Goal: Information Seeking & Learning: Learn about a topic

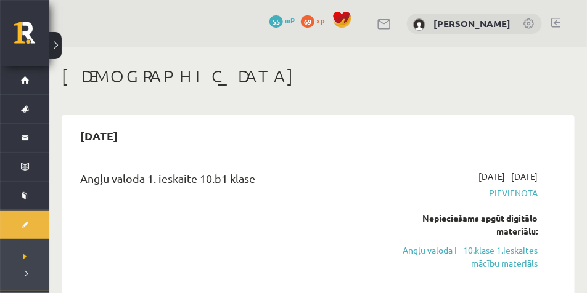
click at [54, 47] on button at bounding box center [55, 45] width 12 height 27
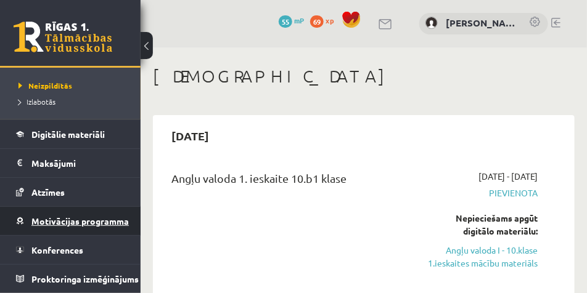
scroll to position [216, 0]
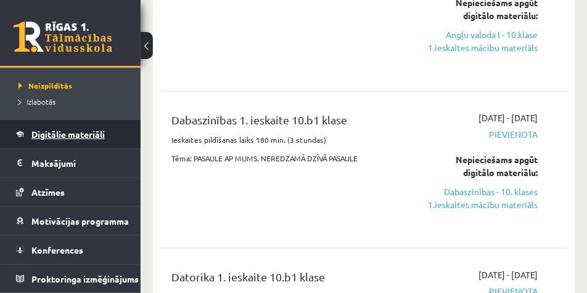
click at [92, 130] on span "Digitālie materiāli" at bounding box center [67, 134] width 73 height 11
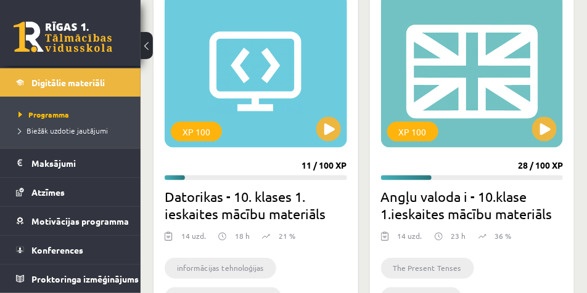
scroll to position [370, 0]
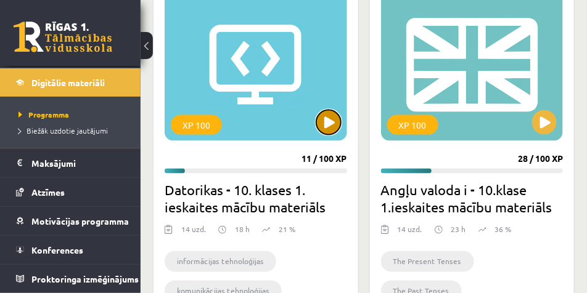
click at [326, 129] on button at bounding box center [328, 122] width 25 height 25
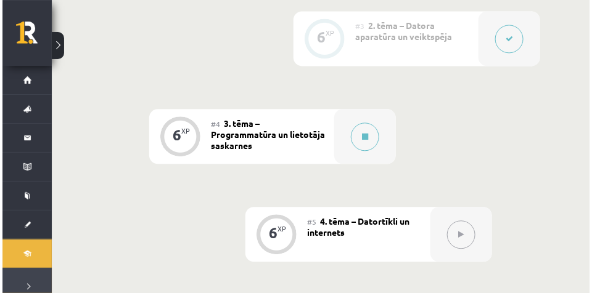
scroll to position [585, 0]
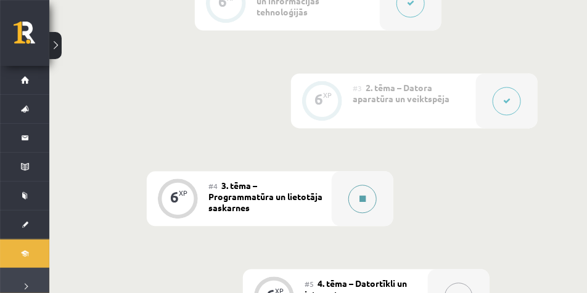
click at [367, 205] on button at bounding box center [362, 199] width 28 height 28
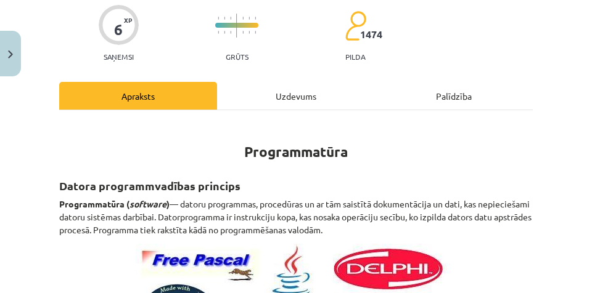
scroll to position [0, 0]
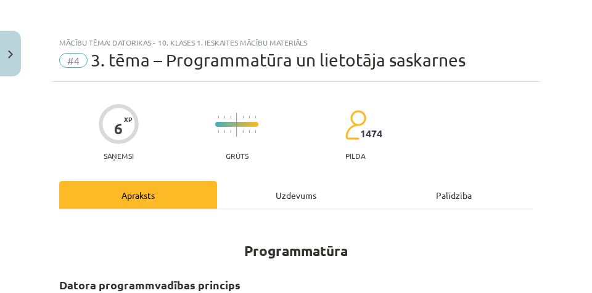
click at [292, 192] on div "Uzdevums" at bounding box center [296, 195] width 158 height 28
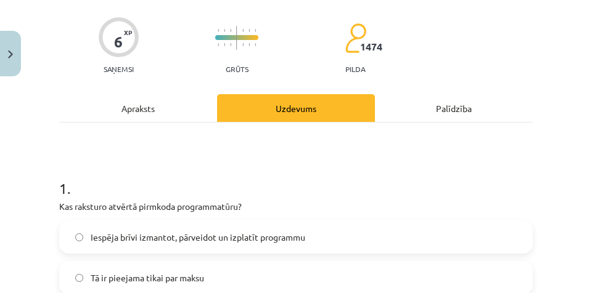
scroll to position [185, 0]
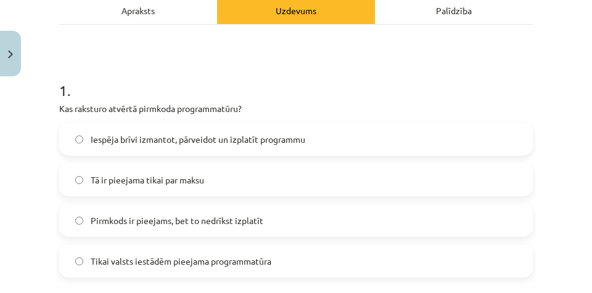
click at [175, 10] on div "Apraksts" at bounding box center [138, 10] width 158 height 28
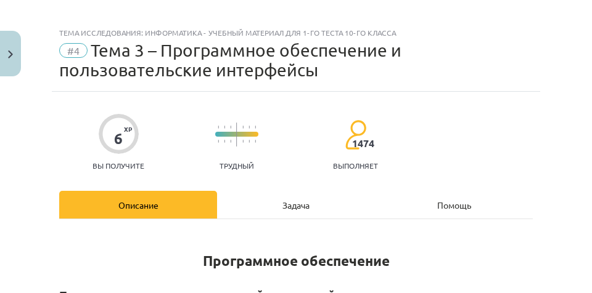
scroll to position [0, 0]
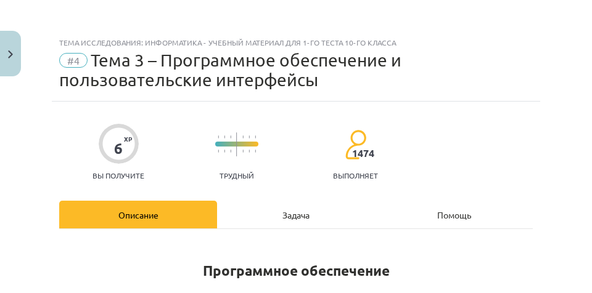
click at [286, 212] on font "Задача" at bounding box center [295, 215] width 27 height 11
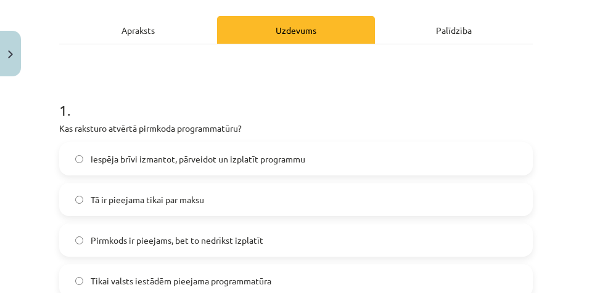
scroll to position [42, 0]
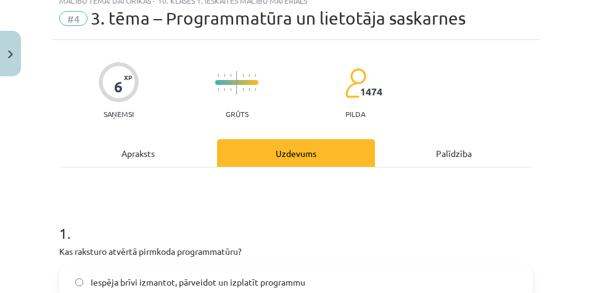
click at [166, 144] on div "Apraksts" at bounding box center [138, 153] width 158 height 28
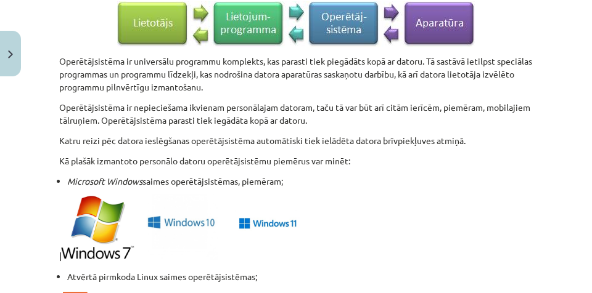
scroll to position [739, 0]
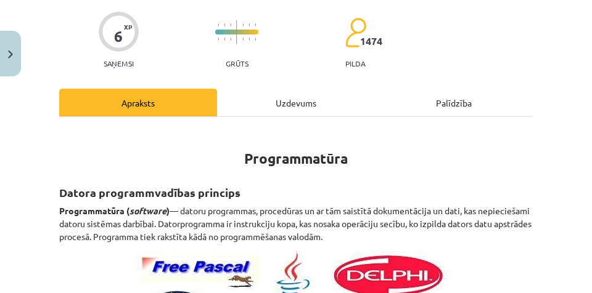
click at [266, 106] on div "Uzdevums" at bounding box center [296, 103] width 158 height 28
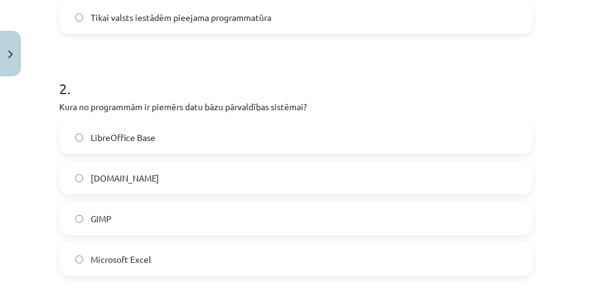
scroll to position [431, 0]
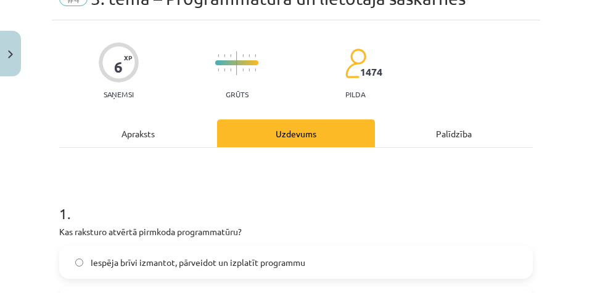
click at [157, 132] on div "Apraksts" at bounding box center [138, 134] width 158 height 28
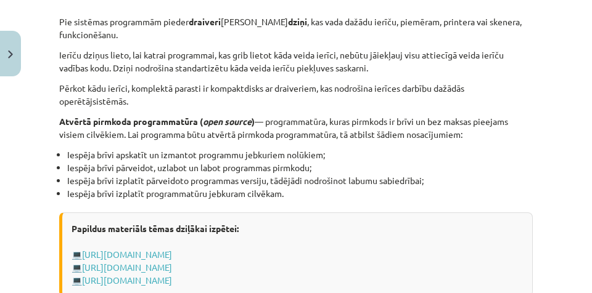
scroll to position [1516, 0]
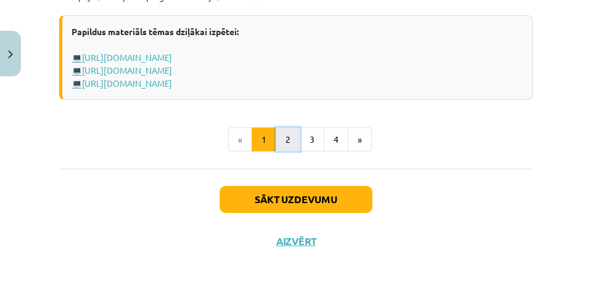
click at [283, 138] on button "2" at bounding box center [287, 140] width 25 height 25
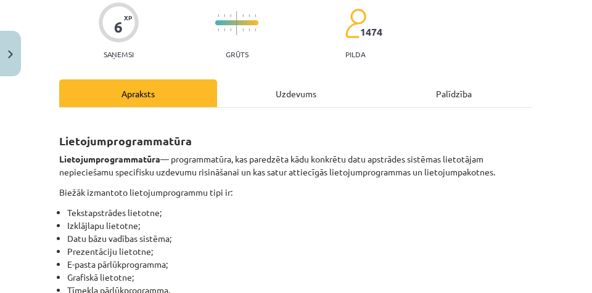
scroll to position [67, 0]
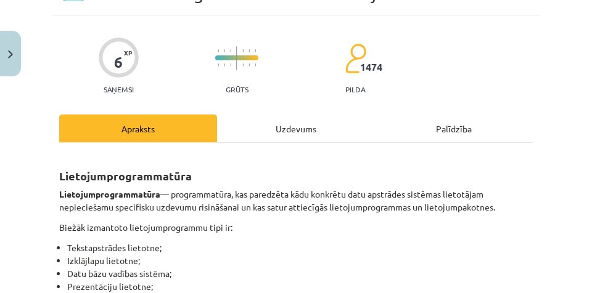
click at [277, 139] on div "Uzdevums" at bounding box center [296, 129] width 158 height 28
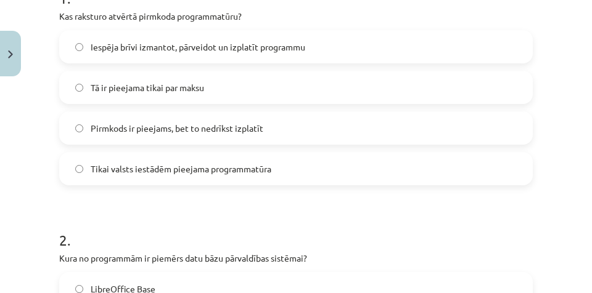
scroll to position [123, 0]
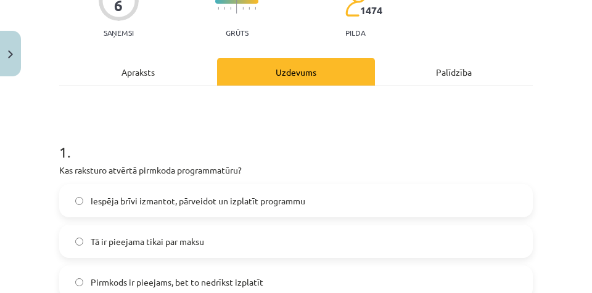
click at [163, 79] on div "Apraksts" at bounding box center [138, 72] width 158 height 28
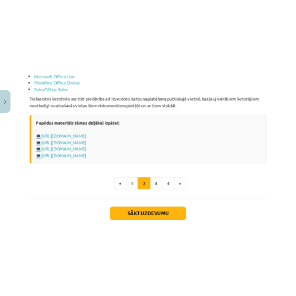
scroll to position [2250, 0]
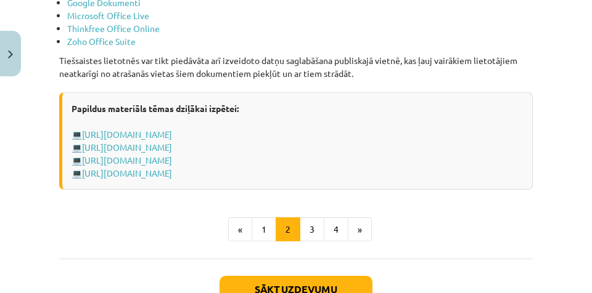
click at [282, 18] on li "Microsoft Office Live" at bounding box center [299, 15] width 465 height 13
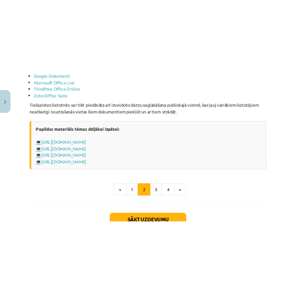
scroll to position [2658, 0]
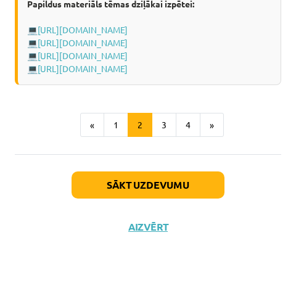
scroll to position [2781, 0]
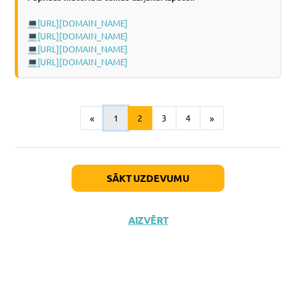
click at [116, 131] on button "1" at bounding box center [116, 118] width 25 height 25
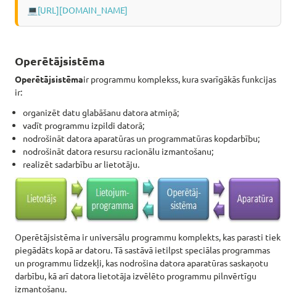
scroll to position [835, 0]
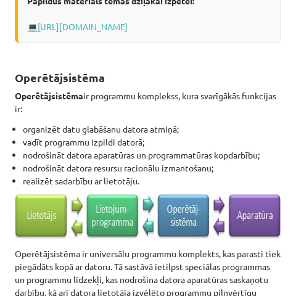
click at [274, 114] on p "Operētājsistēma ir programmu komplekss, kura svarīgākās funkcijas ir:" at bounding box center [148, 102] width 266 height 26
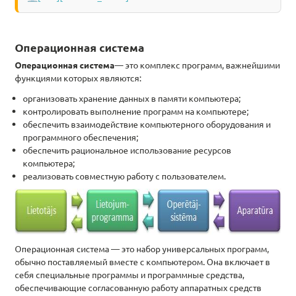
scroll to position [990, 0]
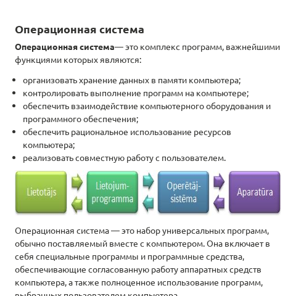
click at [222, 35] on h2 "Операционная система" at bounding box center [148, 22] width 266 height 30
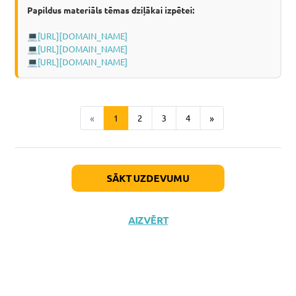
scroll to position [1821, 0]
click at [144, 131] on button "2" at bounding box center [140, 118] width 25 height 25
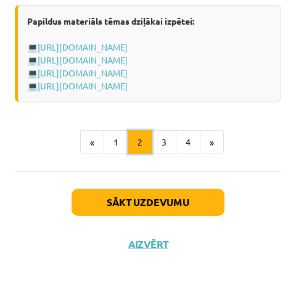
scroll to position [2837, 0]
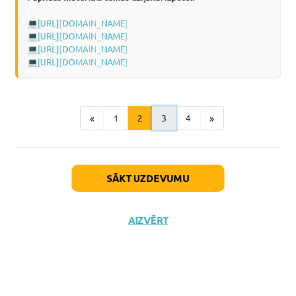
click at [171, 120] on button "3" at bounding box center [164, 118] width 25 height 25
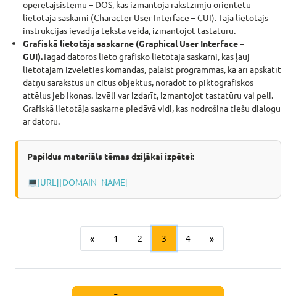
scroll to position [989, 0]
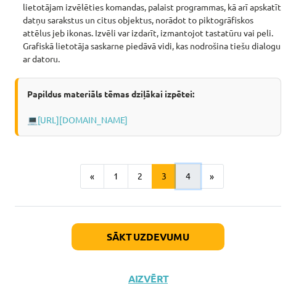
click at [184, 189] on button "4" at bounding box center [188, 176] width 25 height 25
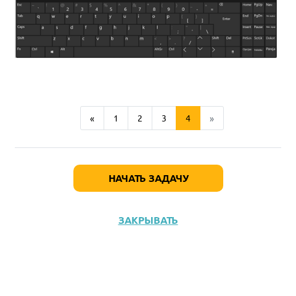
scroll to position [1264, 0]
click at [128, 118] on button "2" at bounding box center [140, 118] width 25 height 25
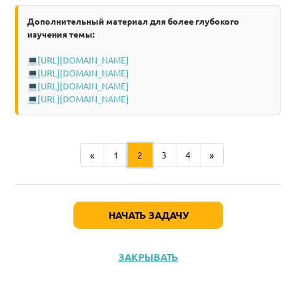
scroll to position [2989, 0]
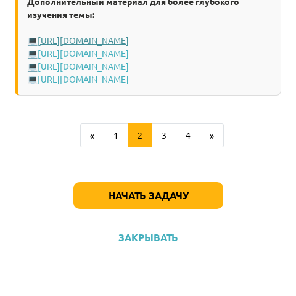
click at [110, 46] on font "http://www.uzdevumi.lv/p/informatika/10-klase/programmatura-7483/re-5a97a7de-08…" at bounding box center [83, 40] width 91 height 11
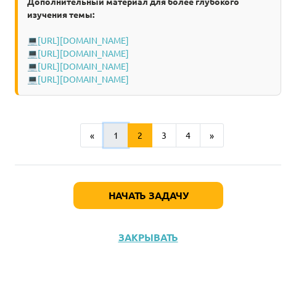
click at [117, 148] on button "1" at bounding box center [116, 135] width 25 height 25
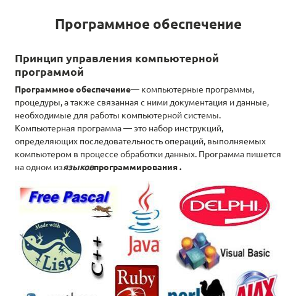
scroll to position [309, 0]
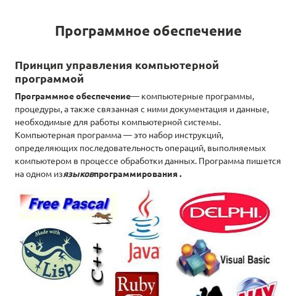
click at [230, 10] on h1 "Программное обеспечение" at bounding box center [148, 19] width 266 height 39
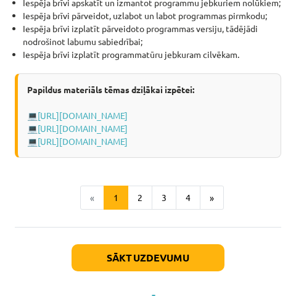
scroll to position [1728, 0]
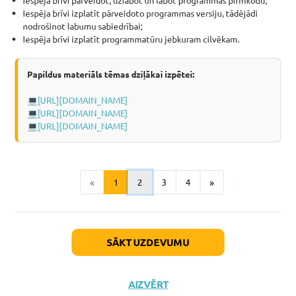
click at [134, 195] on button "2" at bounding box center [140, 182] width 25 height 25
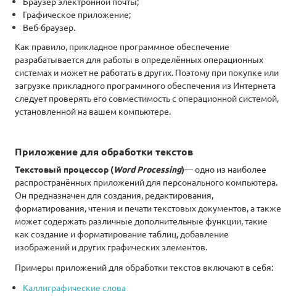
scroll to position [503, 0]
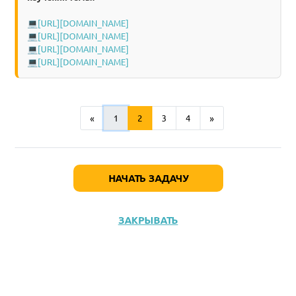
click at [114, 122] on font "1" at bounding box center [115, 117] width 5 height 11
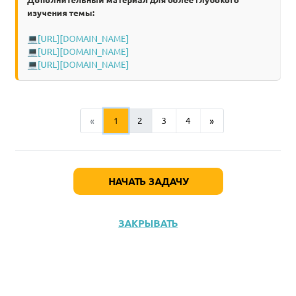
scroll to position [2077, 0]
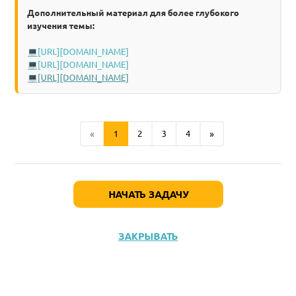
click at [129, 83] on font "https://odo.lv/open_source" at bounding box center [83, 76] width 91 height 11
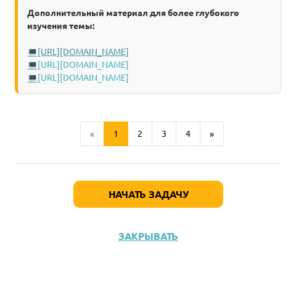
click at [129, 57] on font "http://www.uzdevumi.lv/p/informatika/10-klase/programmatura-7483/re-b1fc1f7f-1c…" at bounding box center [83, 51] width 91 height 11
click at [138, 139] on font "2" at bounding box center [139, 133] width 5 height 11
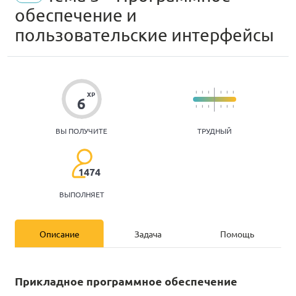
scroll to position [0, 0]
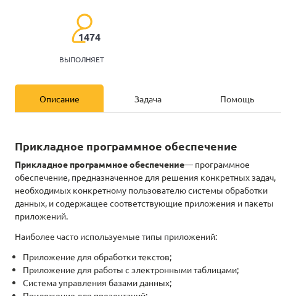
click at [142, 101] on font "Задача" at bounding box center [147, 98] width 27 height 11
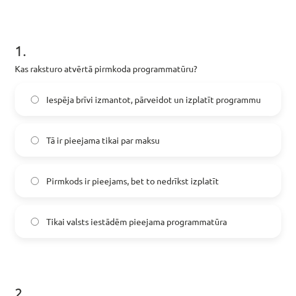
scroll to position [256, 0]
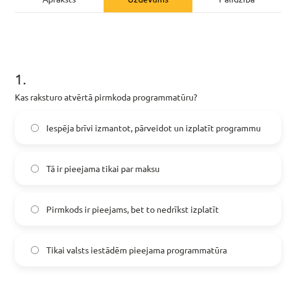
click at [171, 122] on span "Iespēja brīvi izmantot, pārveidot un izplatīt programmu" at bounding box center [153, 127] width 214 height 13
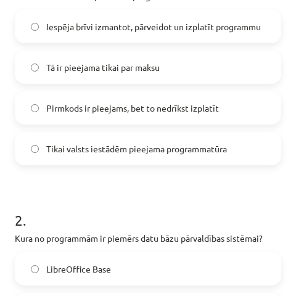
scroll to position [441, 0]
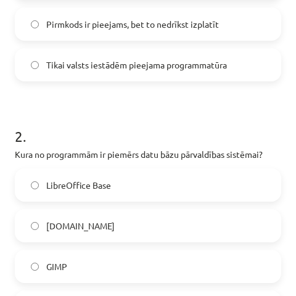
click at [111, 190] on span "LibreOffice Base" at bounding box center [78, 185] width 65 height 13
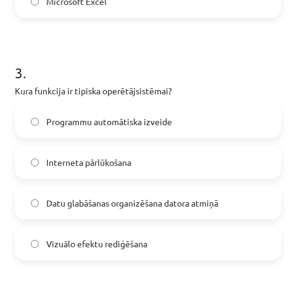
scroll to position [749, 0]
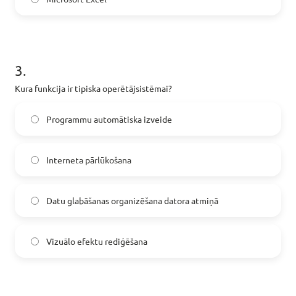
click at [121, 197] on span "Datu glabāšanas organizēšana datora atmiņā" at bounding box center [132, 200] width 172 height 13
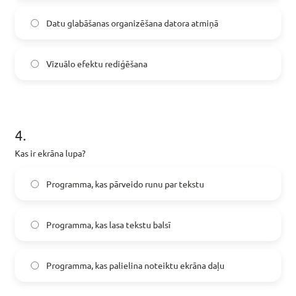
scroll to position [996, 0]
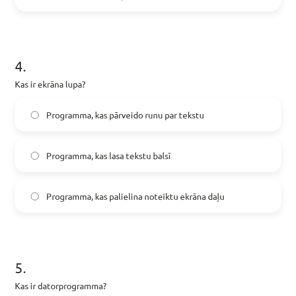
click at [110, 164] on label "Programma, kas lasa tekstu balsī" at bounding box center [148, 155] width 264 height 31
drag, startPoint x: 85, startPoint y: 195, endPoint x: 79, endPoint y: 174, distance: 21.8
click at [84, 196] on span "Programma, kas palielina noteiktu ekrāna daļu" at bounding box center [135, 196] width 178 height 13
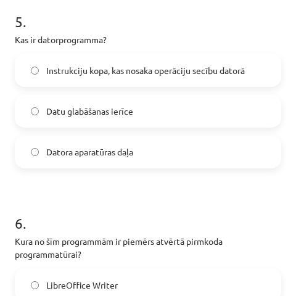
scroll to position [1242, 0]
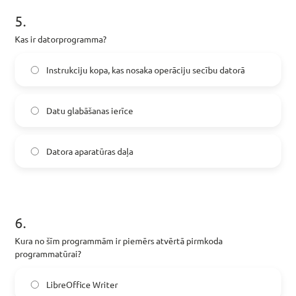
click at [176, 70] on span "Instrukciju kopa, kas nosaka operāciju secību datorā" at bounding box center [145, 69] width 198 height 13
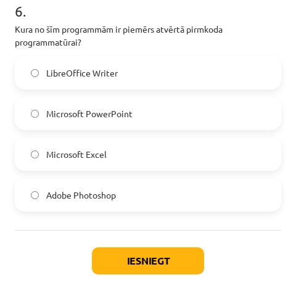
scroll to position [1489, 0]
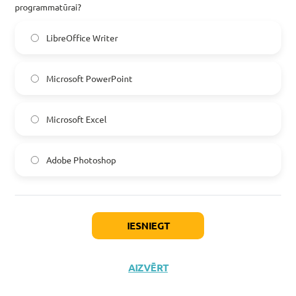
click at [146, 38] on label "LibreOffice Writer" at bounding box center [148, 37] width 264 height 31
click at [158, 76] on label "Microsoft PowerPoint" at bounding box center [148, 78] width 264 height 31
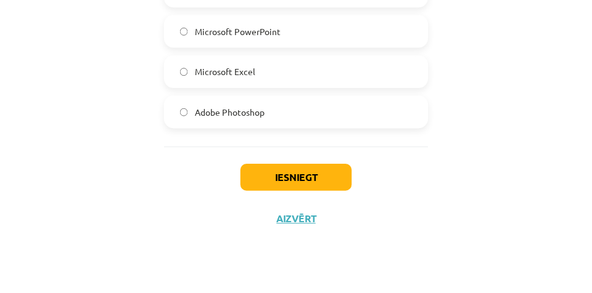
scroll to position [1536, 0]
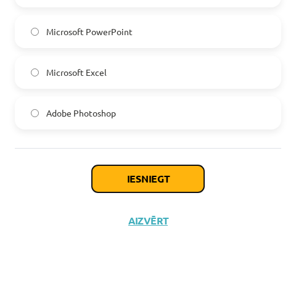
click at [132, 178] on button "Iesniegt" at bounding box center [148, 178] width 112 height 27
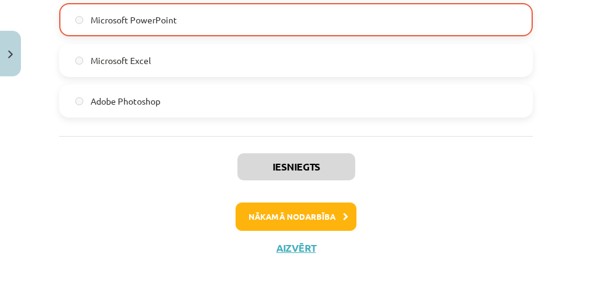
scroll to position [1481, 0]
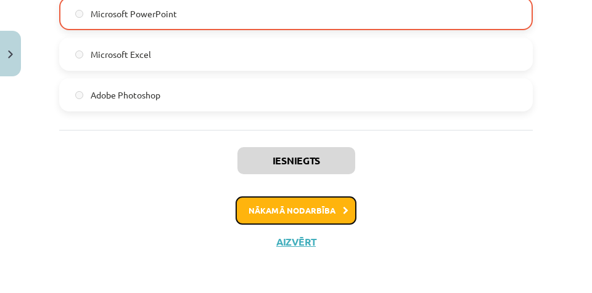
click at [277, 211] on button "Nākamā nodarbība" at bounding box center [295, 211] width 121 height 28
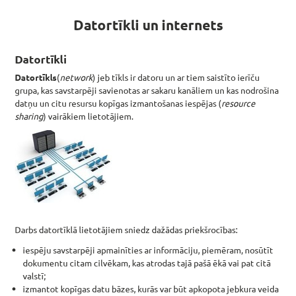
scroll to position [277, 0]
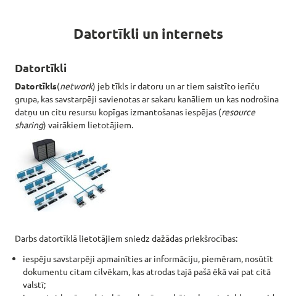
click at [200, 160] on p at bounding box center [148, 175] width 266 height 73
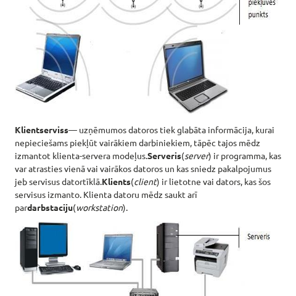
scroll to position [1171, 0]
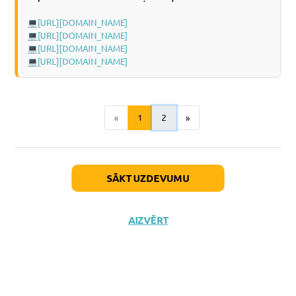
click at [165, 130] on button "2" at bounding box center [164, 117] width 25 height 25
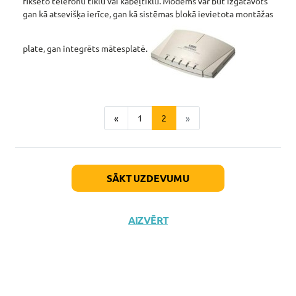
scroll to position [1572, 0]
click at [140, 115] on button "1" at bounding box center [140, 118] width 25 height 25
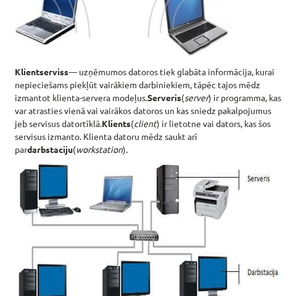
scroll to position [1235, 0]
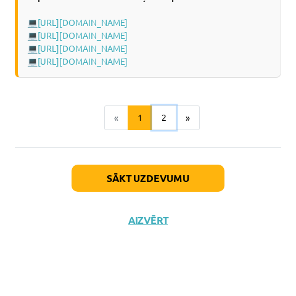
click at [166, 130] on button "2" at bounding box center [164, 117] width 25 height 25
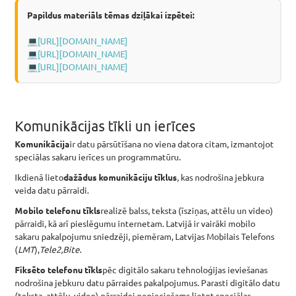
scroll to position [927, 0]
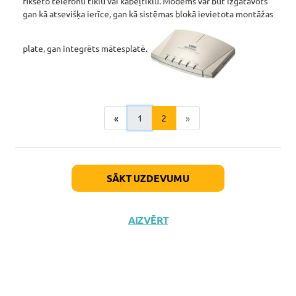
click at [137, 118] on button "1" at bounding box center [140, 118] width 25 height 25
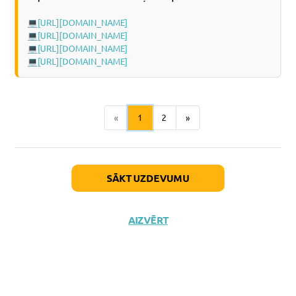
scroll to position [2067, 0]
click at [157, 121] on button "2" at bounding box center [164, 117] width 25 height 25
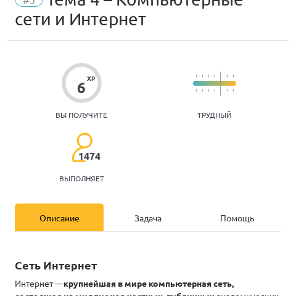
scroll to position [0, 0]
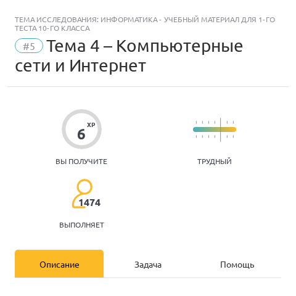
click at [143, 267] on div "Задача" at bounding box center [148, 264] width 89 height 28
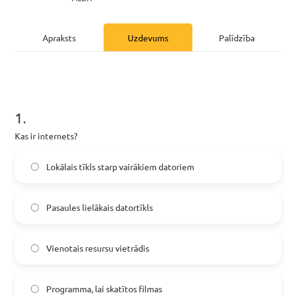
scroll to position [254, 0]
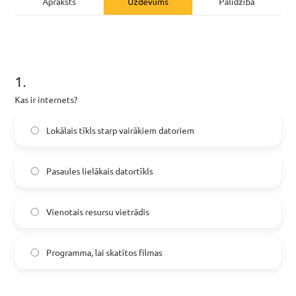
click at [171, 180] on label "Pasaules lielākais datortīkls" at bounding box center [148, 170] width 264 height 31
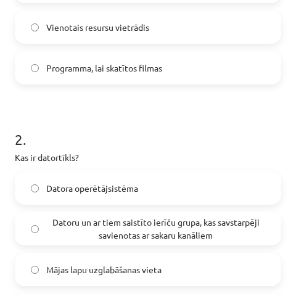
scroll to position [470, 0]
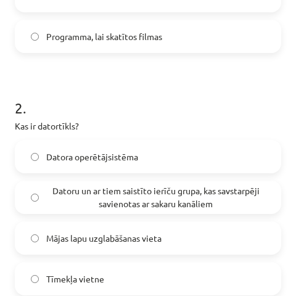
click at [171, 197] on span "Datoru un ar tiem saistīto ierīču grupa, kas savstarpēji savienotas ar sakaru k…" at bounding box center [155, 197] width 219 height 26
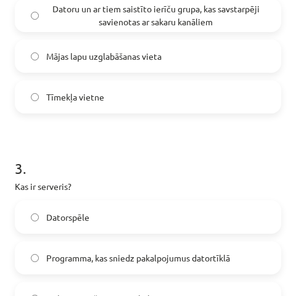
scroll to position [654, 0]
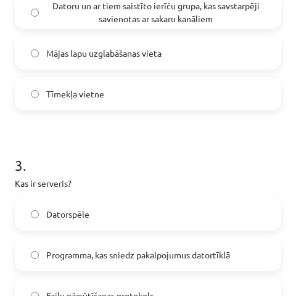
click at [77, 246] on label "Programma, kas sniedz pakalpojumus datortīklā" at bounding box center [148, 254] width 264 height 31
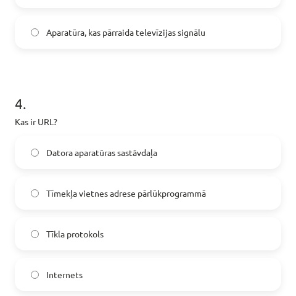
scroll to position [962, 0]
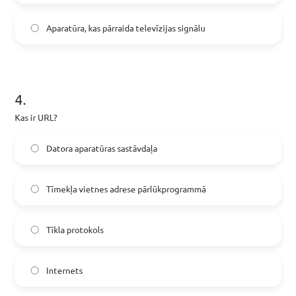
click at [95, 190] on span "Tīmekļa vietnes adrese pārlūkprogrammā" at bounding box center [126, 188] width 160 height 13
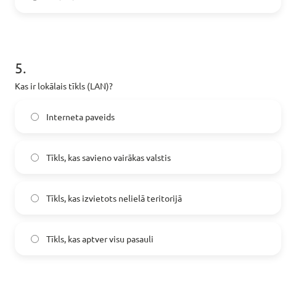
scroll to position [1240, 0]
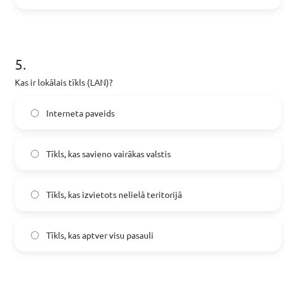
click at [87, 191] on span "Tīkls, kas izvietots nelielā teritorijā" at bounding box center [114, 194] width 136 height 13
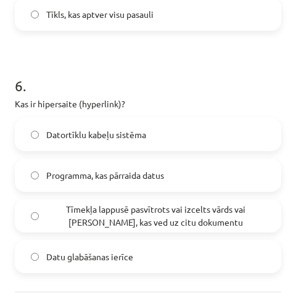
scroll to position [1517, 0]
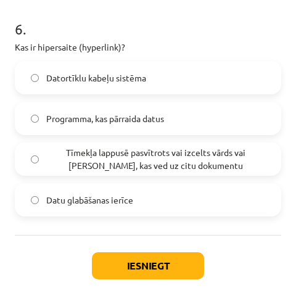
click at [155, 168] on span "Tīmekļa lappusē pasvītrots vai izcelts vārds vai frāze, kas ved uz citu dokumen…" at bounding box center [155, 159] width 219 height 26
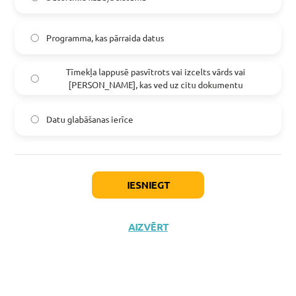
scroll to position [1604, 0]
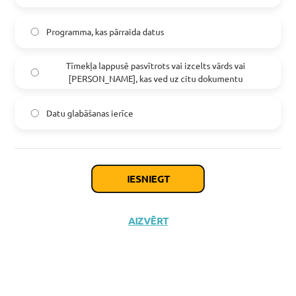
click at [153, 179] on button "Iesniegt" at bounding box center [148, 178] width 112 height 27
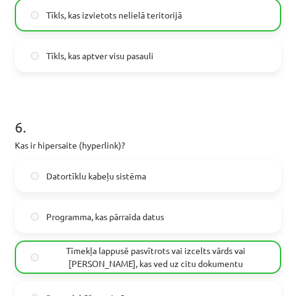
scroll to position [1643, 0]
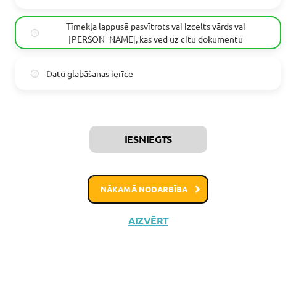
click at [161, 189] on button "Nākamā nodarbība" at bounding box center [147, 189] width 121 height 28
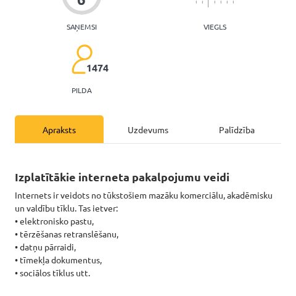
scroll to position [223, 0]
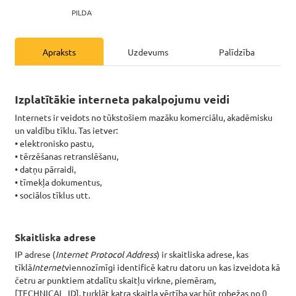
click at [144, 54] on div "Uzdevums" at bounding box center [148, 52] width 89 height 28
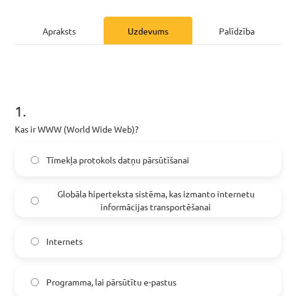
scroll to position [254, 0]
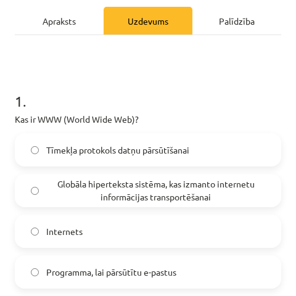
click at [59, 23] on div "Apraksts" at bounding box center [59, 21] width 89 height 28
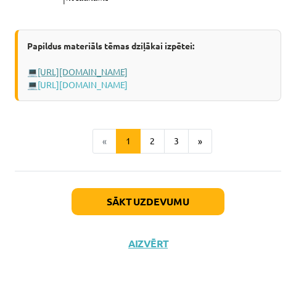
scroll to position [1086, 0]
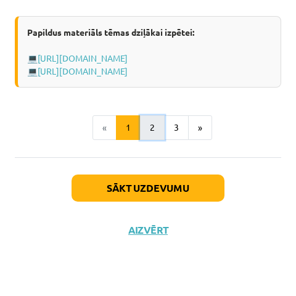
click at [153, 140] on button "2" at bounding box center [152, 127] width 25 height 25
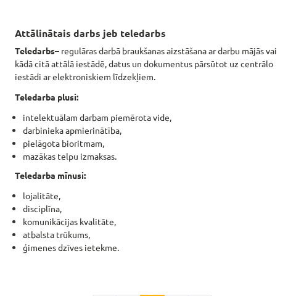
scroll to position [2642, 0]
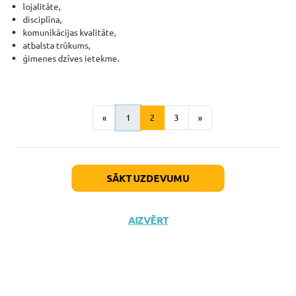
click at [126, 124] on button "1" at bounding box center [128, 117] width 25 height 25
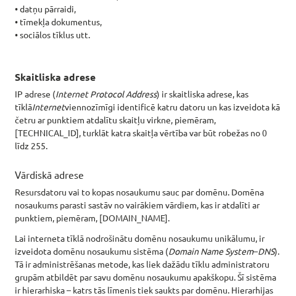
scroll to position [362, 0]
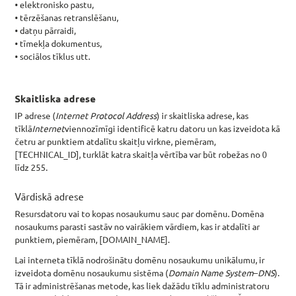
click at [215, 109] on p "IP adrese ( Internet Protocol Address ) ir skaitliska adrese, kas tīklā Interne…" at bounding box center [148, 141] width 266 height 65
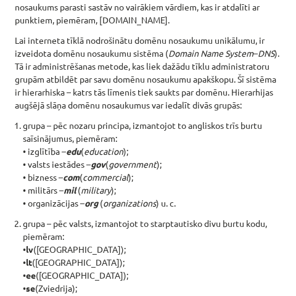
scroll to position [577, 0]
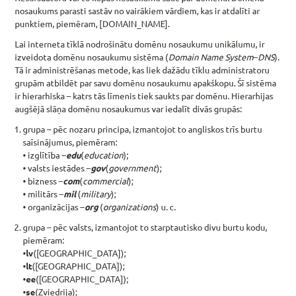
click at [186, 102] on p "Lai interneta tīklā nodrošinātu domēnu nosaukumu unikālumu, ir izveidota domēnu…" at bounding box center [148, 77] width 266 height 78
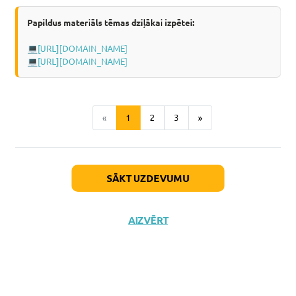
scroll to position [1132, 0]
click at [146, 130] on button "2" at bounding box center [152, 117] width 25 height 25
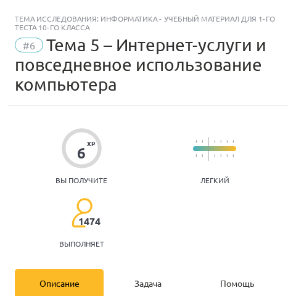
scroll to position [0, 0]
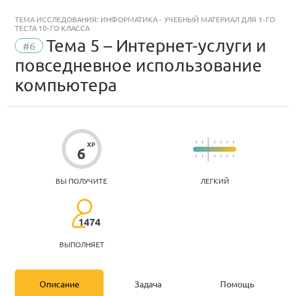
click at [144, 281] on font "Задача" at bounding box center [147, 283] width 27 height 11
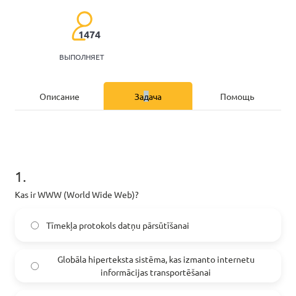
scroll to position [223, 0]
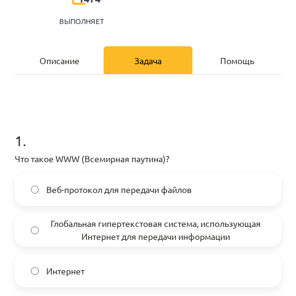
click at [189, 115] on h1 "1 ." at bounding box center [148, 129] width 266 height 38
click at [151, 111] on h1 "1 ." at bounding box center [148, 129] width 266 height 38
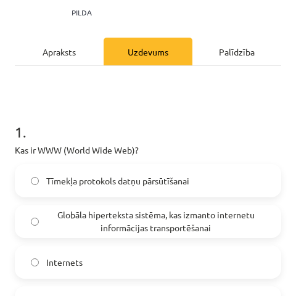
scroll to position [214, 0]
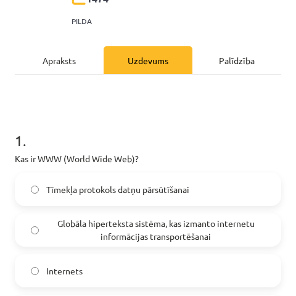
click at [166, 125] on h1 "1 ." at bounding box center [148, 129] width 266 height 38
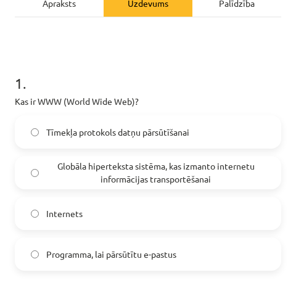
scroll to position [307, 0]
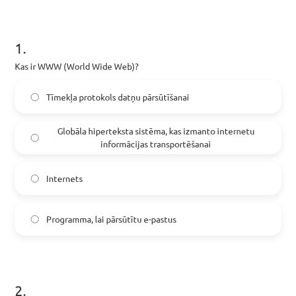
click at [168, 140] on span "Globāla hiperteksta sistēma, kas izmanto internetu informācijas transportēšanai" at bounding box center [155, 137] width 219 height 26
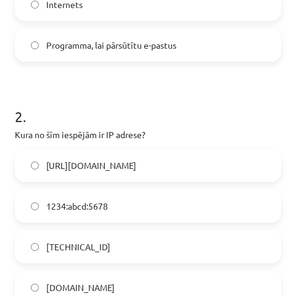
scroll to position [523, 0]
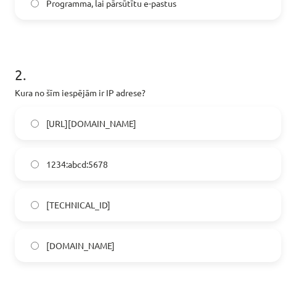
click at [135, 211] on label "192.100.81.101" at bounding box center [148, 204] width 264 height 31
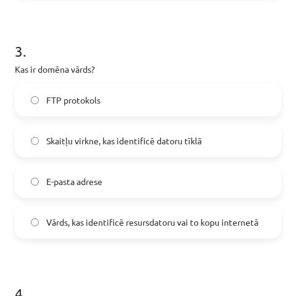
scroll to position [800, 0]
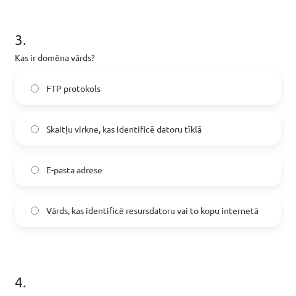
click at [139, 214] on span "Vārds, kas identificē resursdatoru vai to kopu internetā" at bounding box center [152, 210] width 212 height 13
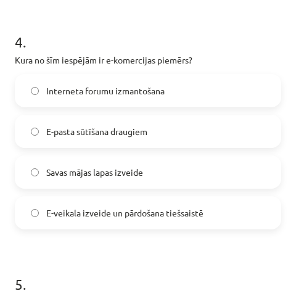
scroll to position [1046, 0]
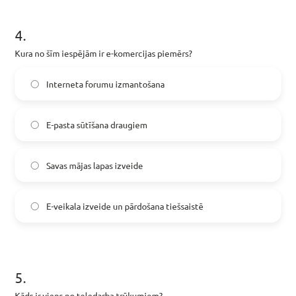
click at [129, 208] on span "E-veikala izveide un pārdošana tiešsaistē" at bounding box center [124, 206] width 157 height 13
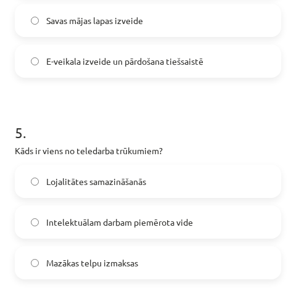
scroll to position [1200, 0]
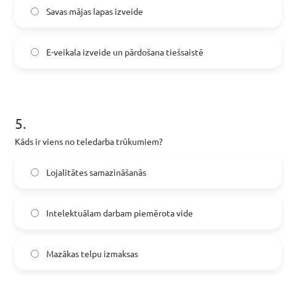
click at [155, 177] on label "Lojalitātes samazināšanās" at bounding box center [148, 172] width 264 height 31
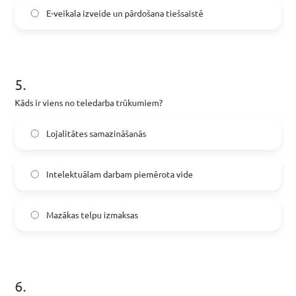
scroll to position [1324, 0]
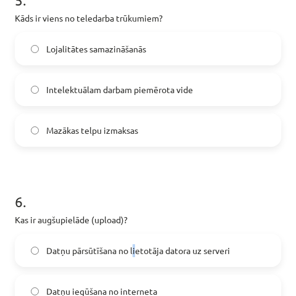
click at [135, 253] on span "Datņu pārsūtīšana no lietotāja datora uz serveri" at bounding box center [138, 250] width 184 height 13
click at [237, 257] on label "Datņu pārsūtīšana no lietotāja datora uz serveri" at bounding box center [148, 250] width 264 height 31
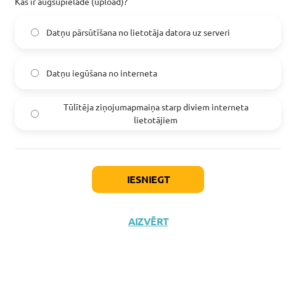
scroll to position [1542, 0]
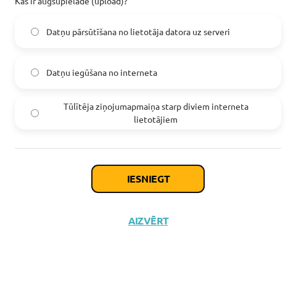
click at [164, 182] on button "Iesniegt" at bounding box center [148, 178] width 112 height 27
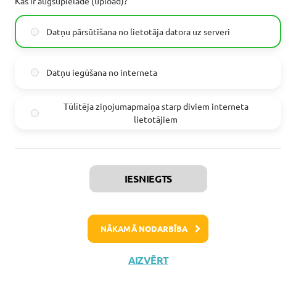
scroll to position [1582, 0]
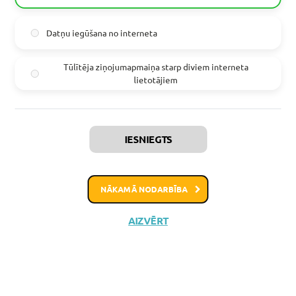
click at [196, 192] on icon at bounding box center [198, 189] width 6 height 8
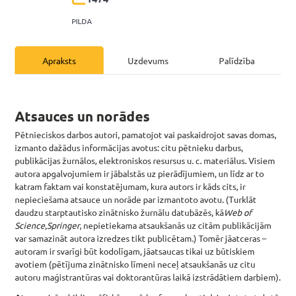
scroll to position [7, 0]
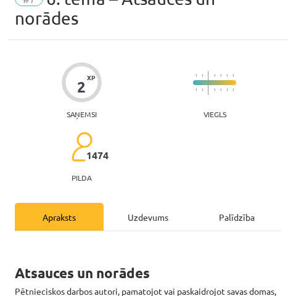
click at [165, 221] on div "Uzdevums" at bounding box center [148, 217] width 89 height 28
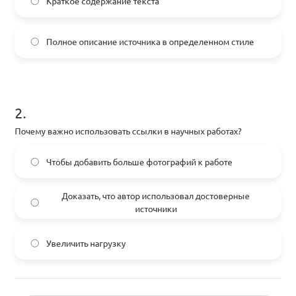
scroll to position [439, 0]
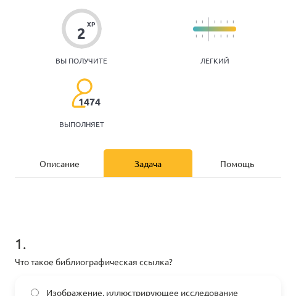
click at [76, 173] on div "Описание" at bounding box center [59, 163] width 89 height 28
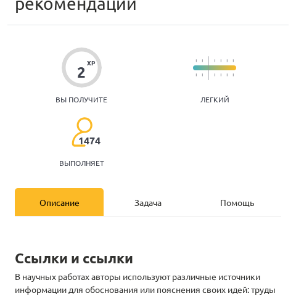
scroll to position [192, 0]
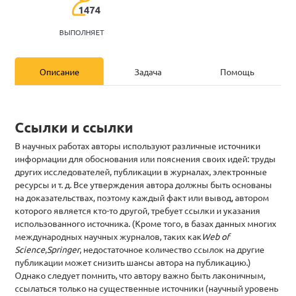
click at [147, 70] on font "Задача" at bounding box center [147, 71] width 27 height 11
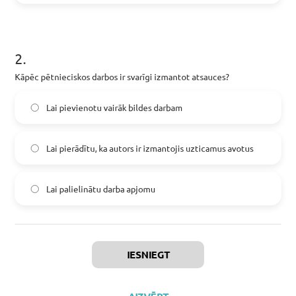
scroll to position [585, 0]
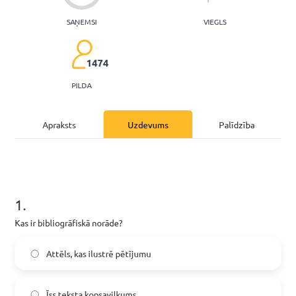
click at [67, 126] on div "Apraksts" at bounding box center [59, 124] width 89 height 28
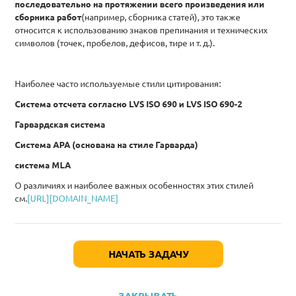
scroll to position [1283, 0]
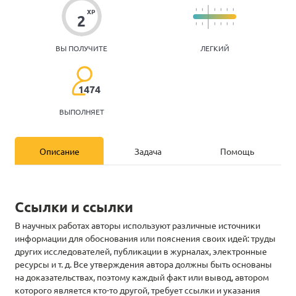
click at [160, 152] on font "Задача" at bounding box center [147, 150] width 27 height 11
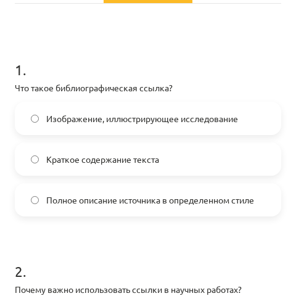
scroll to position [285, 0]
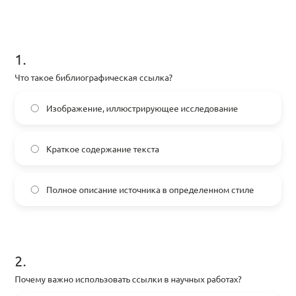
click at [163, 194] on span "Полное описание источника в определенном стиле" at bounding box center [150, 189] width 208 height 13
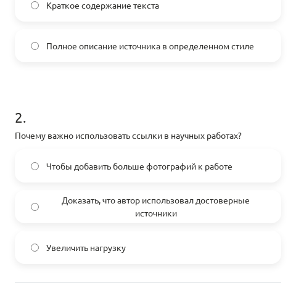
scroll to position [439, 0]
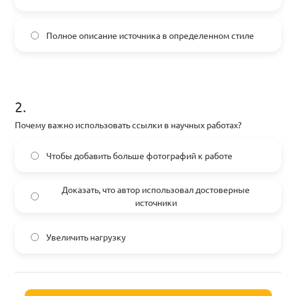
click at [132, 201] on font "Доказать, что автор использовал достоверные источники" at bounding box center [156, 196] width 188 height 24
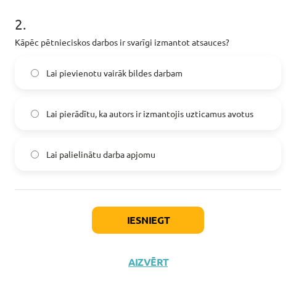
scroll to position [554, 0]
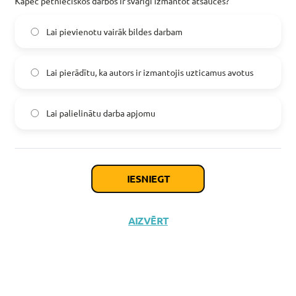
click at [123, 182] on button "Iesniegt" at bounding box center [148, 178] width 112 height 27
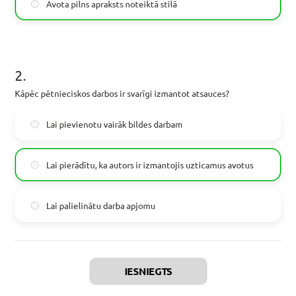
scroll to position [593, 0]
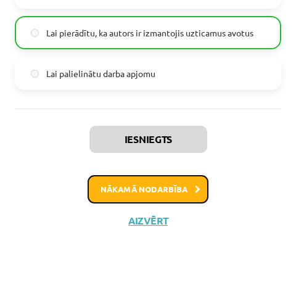
click at [190, 187] on button "Nākamā nodarbība" at bounding box center [147, 189] width 121 height 28
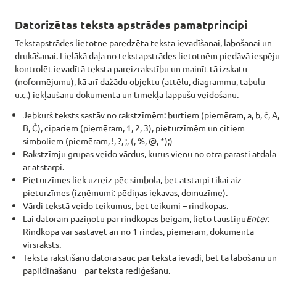
scroll to position [171, 0]
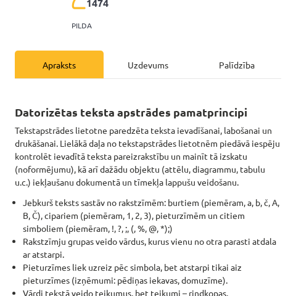
click at [136, 78] on div "Uzdevums" at bounding box center [148, 65] width 89 height 28
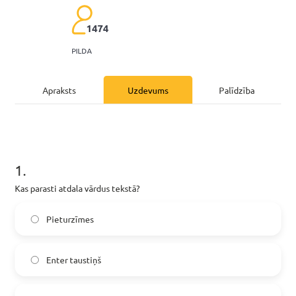
scroll to position [145, 0]
click at [71, 104] on div "Apraksts" at bounding box center [59, 90] width 89 height 28
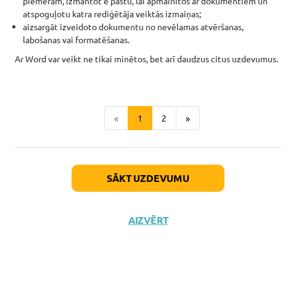
scroll to position [1033, 0]
click at [163, 115] on button "2" at bounding box center [164, 118] width 25 height 25
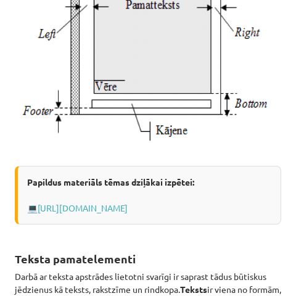
scroll to position [1266, 0]
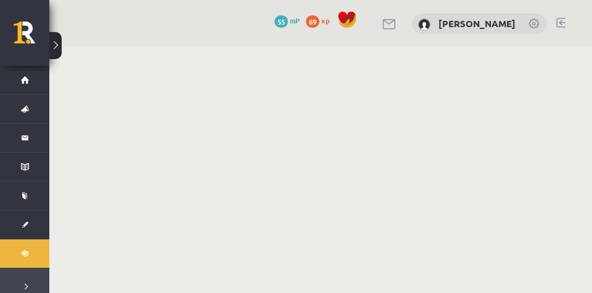
scroll to position [585, 0]
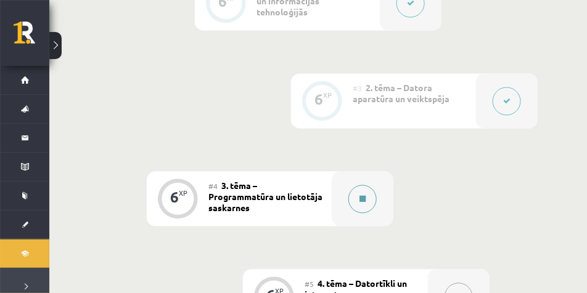
click at [356, 194] on button at bounding box center [362, 199] width 28 height 28
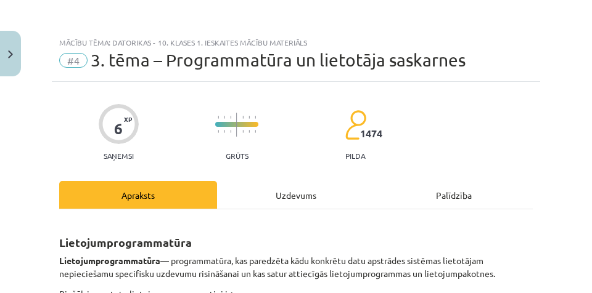
click at [268, 193] on div "Uzdevums" at bounding box center [296, 195] width 158 height 28
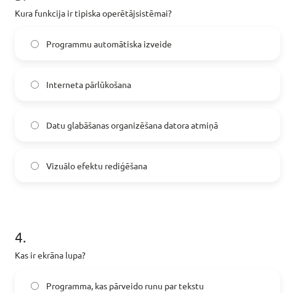
scroll to position [770, 0]
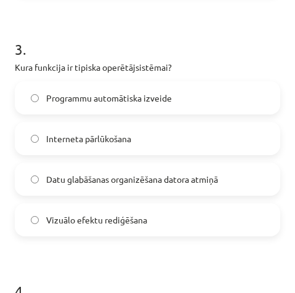
click at [227, 18] on form "1 . Kas raksturo atvērtā pirmkoda programmatūru? Iespēja brīvi izmantot, pārvei…" at bounding box center [148, 215] width 266 height 1360
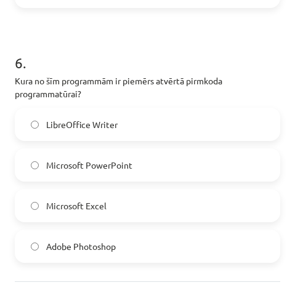
scroll to position [1415, 0]
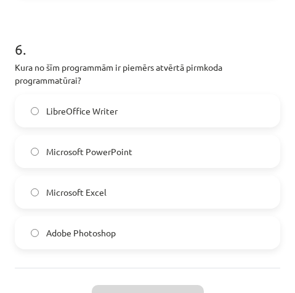
click at [139, 108] on label "LibreOffice Writer" at bounding box center [147, 111] width 263 height 31
click at [97, 89] on div "6 . Kura no šīm programmām ir piemērs atvērtā pirmkoda programmatūrai? LibreOff…" at bounding box center [148, 134] width 266 height 230
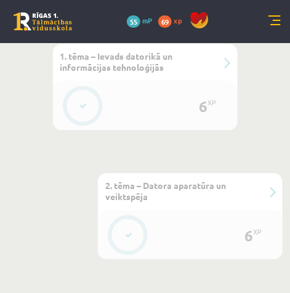
scroll to position [1017, 0]
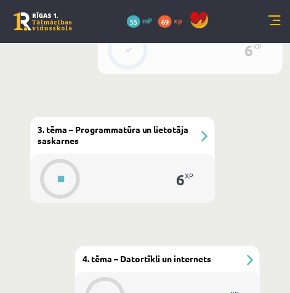
click at [150, 155] on div "6 XP" at bounding box center [122, 178] width 185 height 49
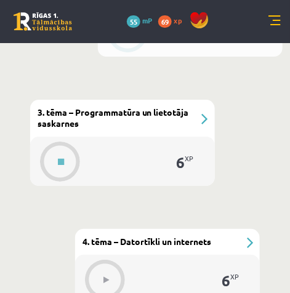
scroll to position [1048, 0]
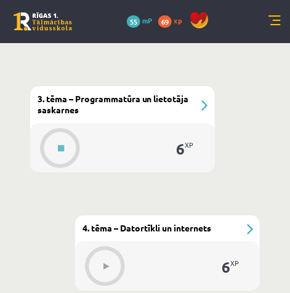
click at [251, 226] on div "#5 4. tēma – Datortīkli un internets" at bounding box center [167, 229] width 185 height 26
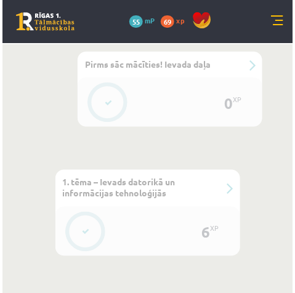
scroll to position [616, 0]
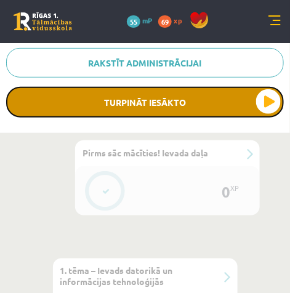
click at [120, 110] on button "Turpināt iesākto" at bounding box center [145, 102] width 278 height 31
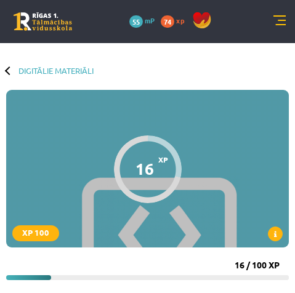
scroll to position [616, 0]
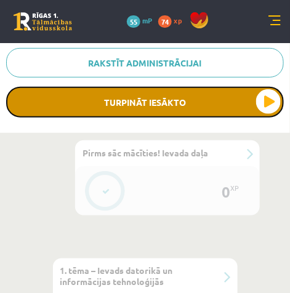
click at [145, 107] on button "Turpināt iesākto" at bounding box center [145, 102] width 278 height 31
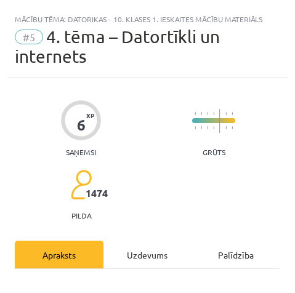
click at [141, 257] on div "Uzdevums" at bounding box center [148, 255] width 89 height 28
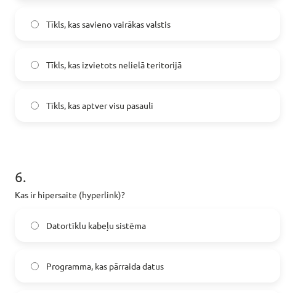
scroll to position [1363, 0]
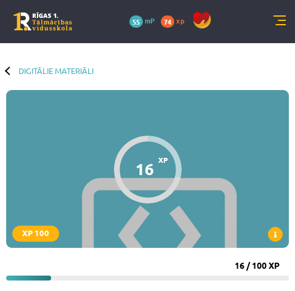
scroll to position [585, 0]
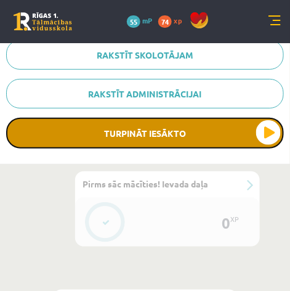
click at [89, 139] on button "Turpināt iesākto" at bounding box center [145, 133] width 278 height 31
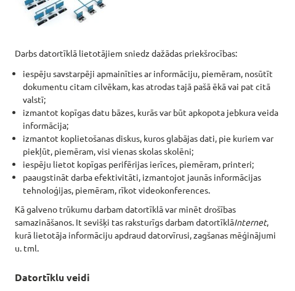
scroll to position [770, 0]
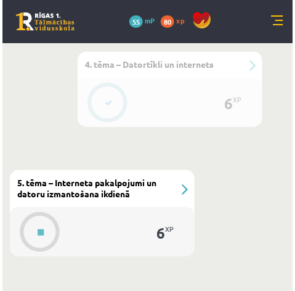
scroll to position [1263, 0]
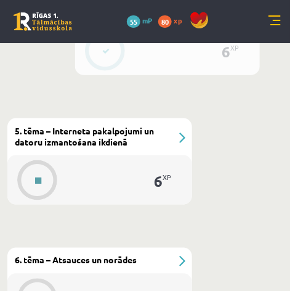
click at [49, 179] on button at bounding box center [38, 180] width 28 height 28
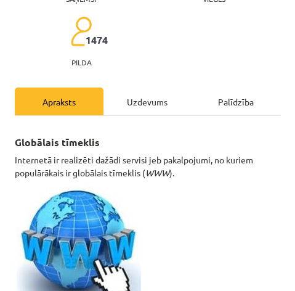
scroll to position [185, 0]
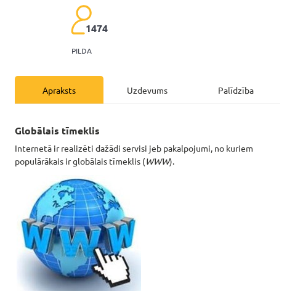
click at [142, 92] on div "Uzdevums" at bounding box center [148, 90] width 89 height 28
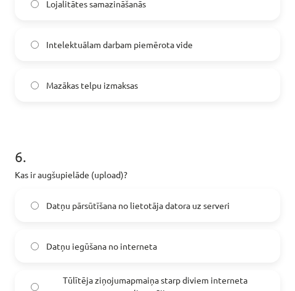
scroll to position [1442, 0]
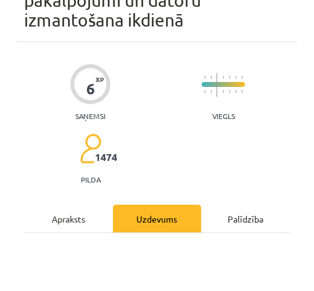
scroll to position [0, 0]
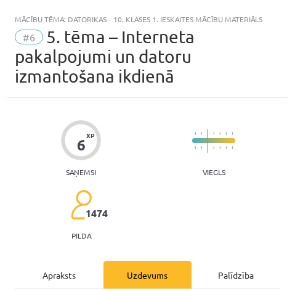
click at [96, 9] on div "Mācību tēma: Datorikas - 10. klases 1. ieskaites mācību materiāls #6 5. tēma – …" at bounding box center [147, 52] width 280 height 91
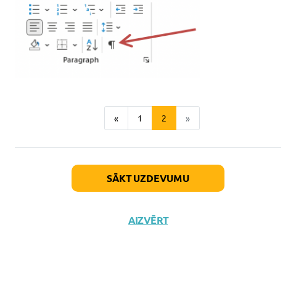
scroll to position [2048, 0]
click at [134, 116] on button "1" at bounding box center [140, 118] width 25 height 25
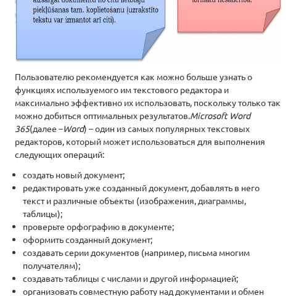
scroll to position [783, 0]
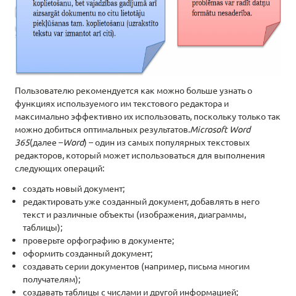
click at [76, 156] on font ") – один из самых популярных текстовых редакторов, который может использоваться…" at bounding box center [140, 154] width 250 height 37
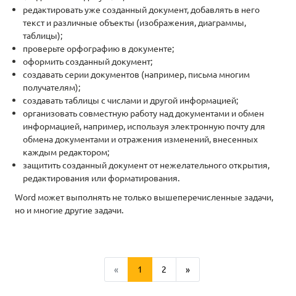
scroll to position [1060, 0]
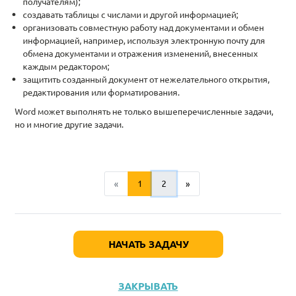
click at [166, 184] on button "2" at bounding box center [164, 183] width 25 height 25
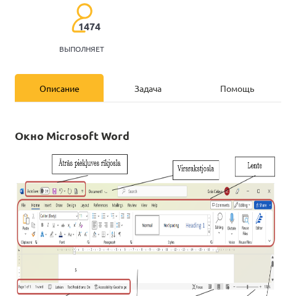
scroll to position [0, 0]
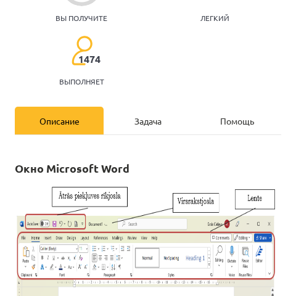
click at [142, 128] on div "Задача" at bounding box center [148, 121] width 89 height 28
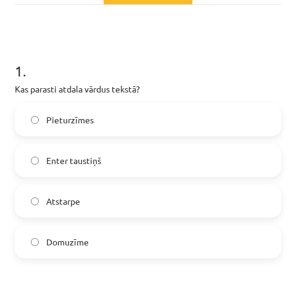
scroll to position [234, 0]
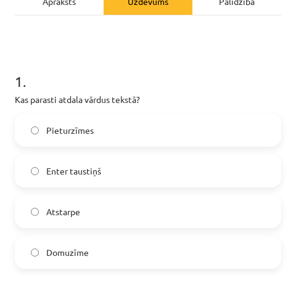
click at [56, 15] on div "Apraksts" at bounding box center [59, 1] width 89 height 28
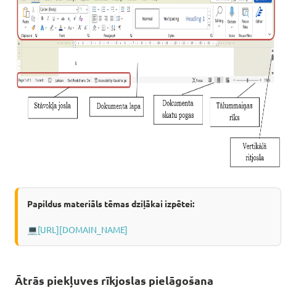
scroll to position [223, 0]
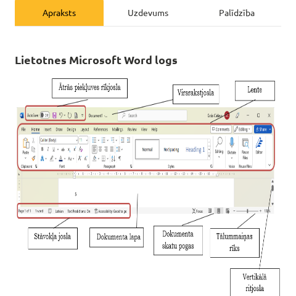
click at [136, 26] on div "Uzdevums" at bounding box center [148, 12] width 89 height 28
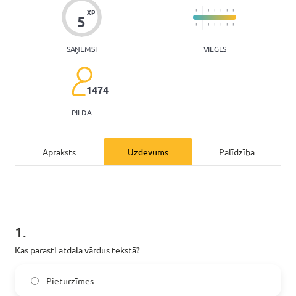
scroll to position [0, 0]
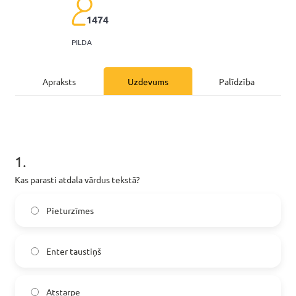
click at [57, 95] on div "Apraksts" at bounding box center [59, 81] width 89 height 28
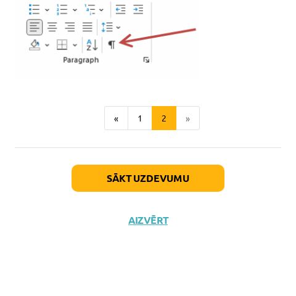
scroll to position [2048, 0]
click at [140, 113] on button "1" at bounding box center [140, 118] width 25 height 25
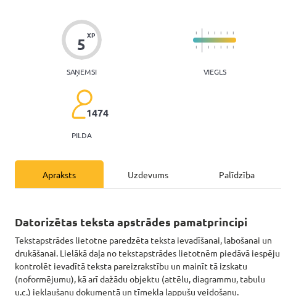
scroll to position [47, 0]
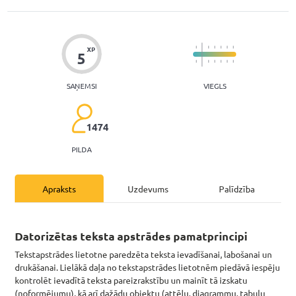
click at [132, 202] on div "Uzdevums" at bounding box center [148, 188] width 89 height 28
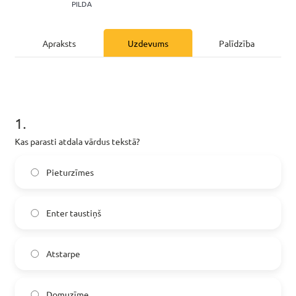
scroll to position [254, 0]
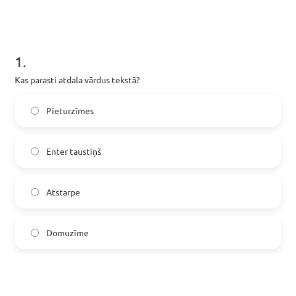
click at [81, 207] on label "Atstarpe" at bounding box center [148, 191] width 264 height 31
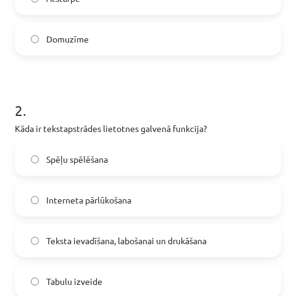
scroll to position [470, 0]
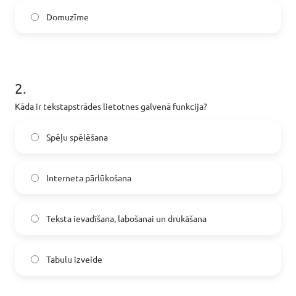
click at [85, 225] on span "Teksta ievadīšana, labošanai un drukāšana" at bounding box center [126, 218] width 160 height 13
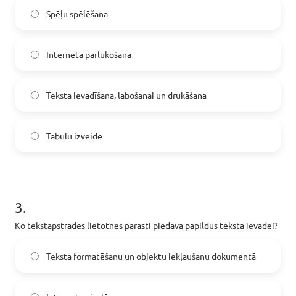
scroll to position [685, 0]
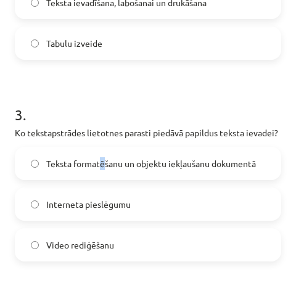
click at [104, 170] on span "Teksta formatēšanu un objektu iekļaušanu dokumentā" at bounding box center [151, 163] width 210 height 13
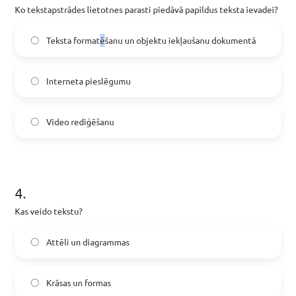
scroll to position [932, 0]
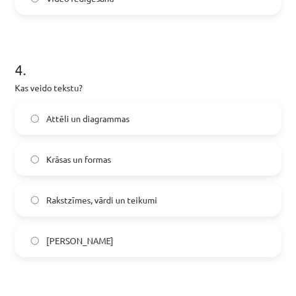
click at [110, 206] on span "Rakstzīmes, vārdi un teikumi" at bounding box center [101, 199] width 111 height 13
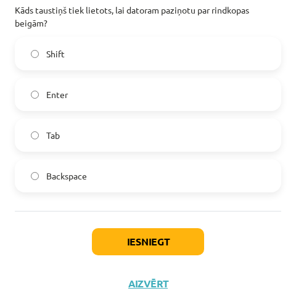
scroll to position [1271, 0]
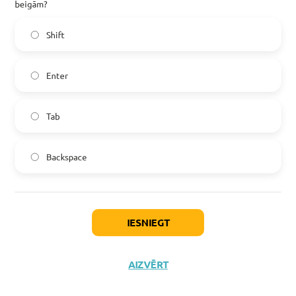
click at [119, 91] on label "Enter" at bounding box center [148, 75] width 264 height 31
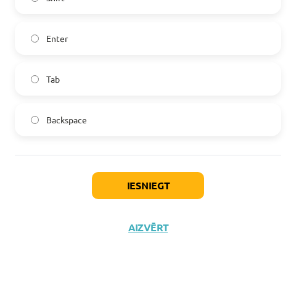
scroll to position [1316, 0]
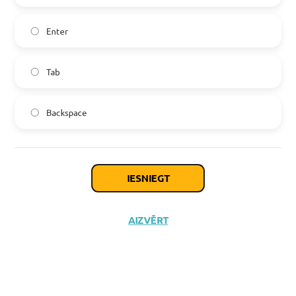
click at [141, 192] on button "Iesniegt" at bounding box center [148, 178] width 112 height 27
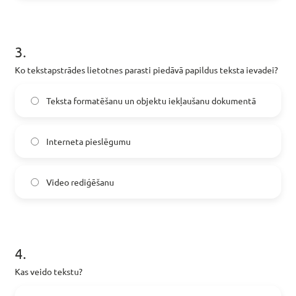
scroll to position [731, 0]
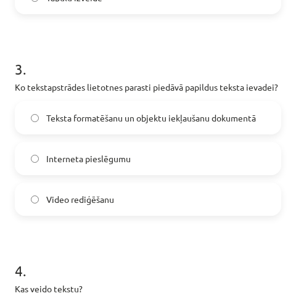
click at [130, 165] on span "Interneta pieslēgumu" at bounding box center [88, 158] width 84 height 13
click at [124, 133] on label "Teksta formatēšanu un objektu iekļaušanu dokumentā" at bounding box center [148, 117] width 264 height 31
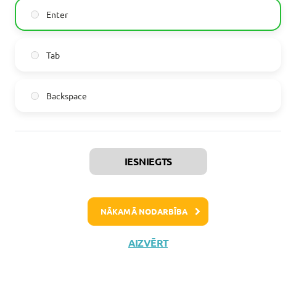
scroll to position [1386, 0]
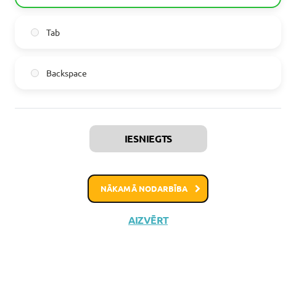
click at [185, 185] on button "Nākamā nodarbība" at bounding box center [147, 188] width 121 height 28
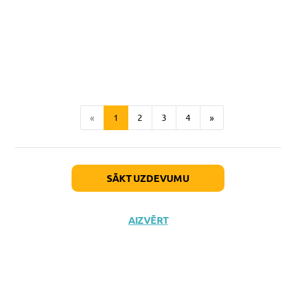
scroll to position [2903, 0]
click at [139, 130] on button "2" at bounding box center [140, 117] width 25 height 25
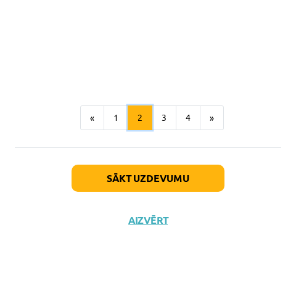
scroll to position [2400, 0]
click at [169, 115] on button "3" at bounding box center [164, 117] width 25 height 25
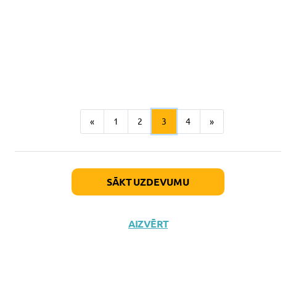
scroll to position [2395, 0]
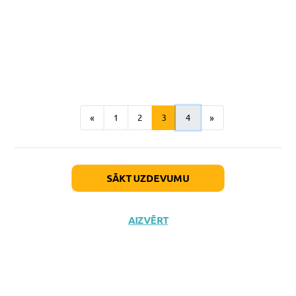
click at [182, 128] on button "4" at bounding box center [188, 117] width 25 height 25
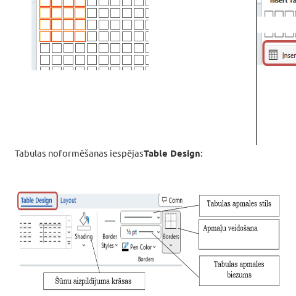
scroll to position [1070, 0]
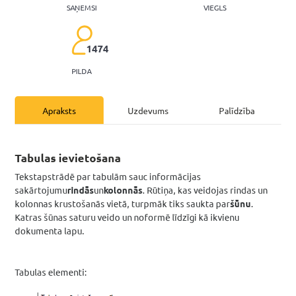
click at [154, 110] on div "Uzdevums" at bounding box center [148, 110] width 89 height 28
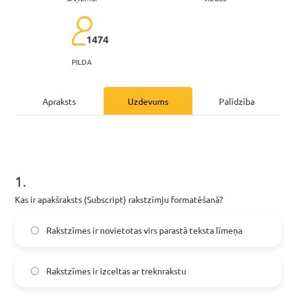
click at [71, 96] on div "Apraksts" at bounding box center [59, 101] width 89 height 28
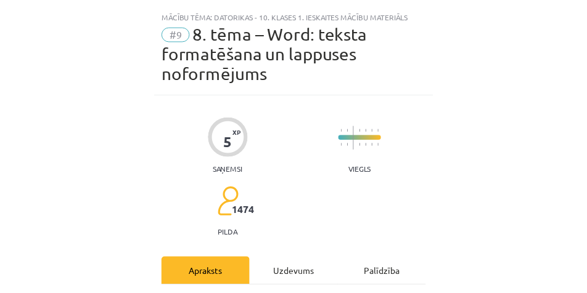
scroll to position [0, 0]
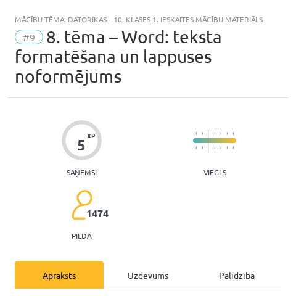
click at [139, 13] on div "Mācību tēma: Datorikas - 10. klases 1. ieskaites mācību materiāls #9 8. tēma – …" at bounding box center [147, 52] width 281 height 91
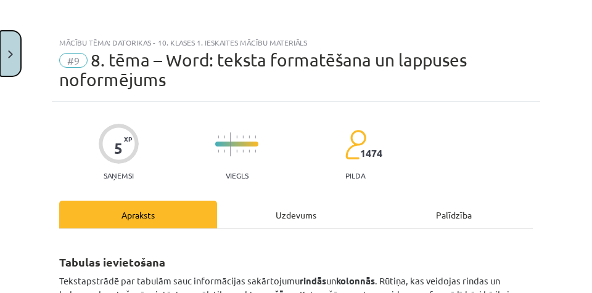
click at [12, 60] on button "Close" at bounding box center [10, 54] width 21 height 46
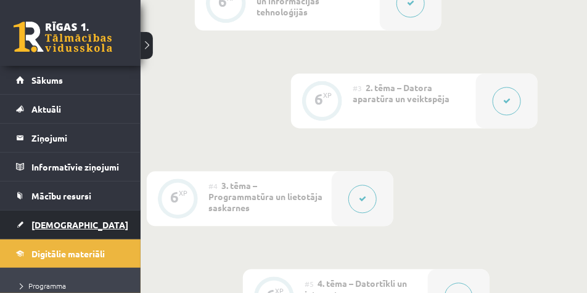
click at [100, 217] on link "[DEMOGRAPHIC_DATA]" at bounding box center [70, 225] width 109 height 28
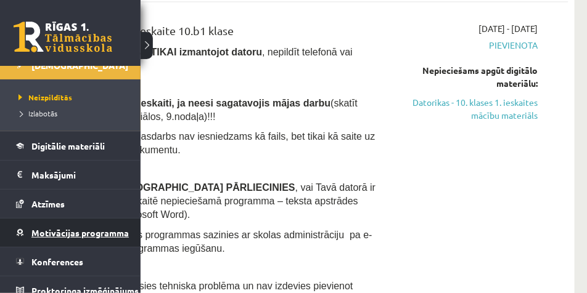
scroll to position [176, 0]
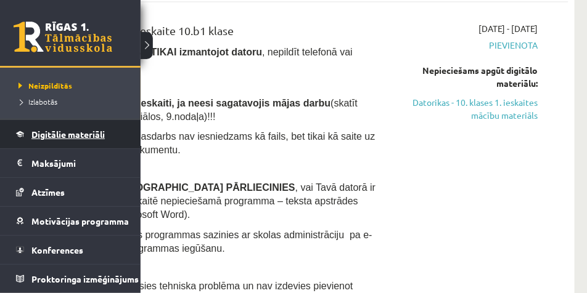
click at [102, 130] on span "Digitālie materiāli" at bounding box center [67, 134] width 73 height 11
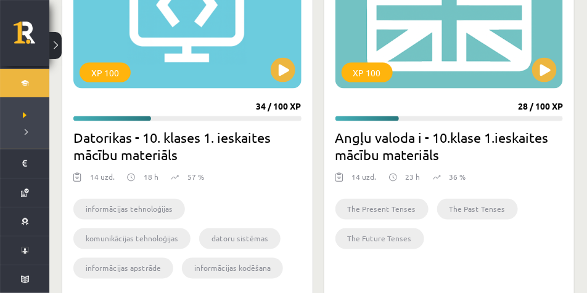
scroll to position [370, 0]
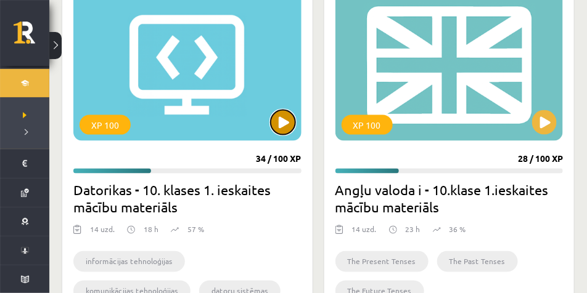
click at [277, 121] on button at bounding box center [283, 122] width 25 height 25
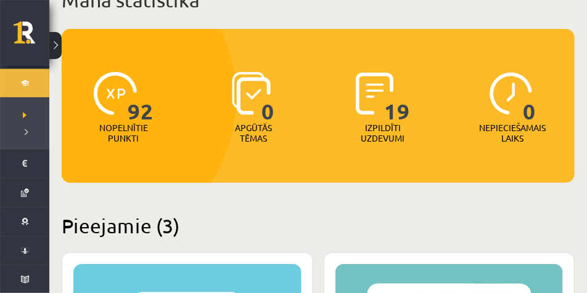
scroll to position [264, 0]
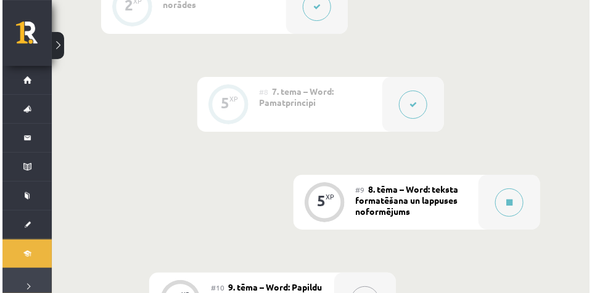
scroll to position [1128, 0]
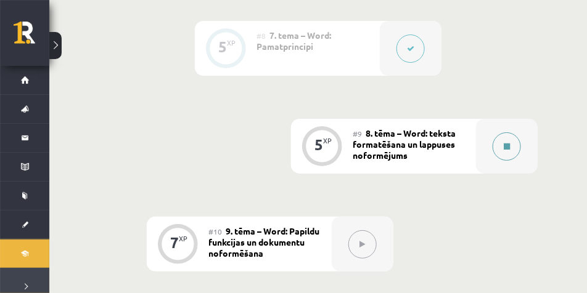
click at [492, 141] on div at bounding box center [507, 146] width 62 height 55
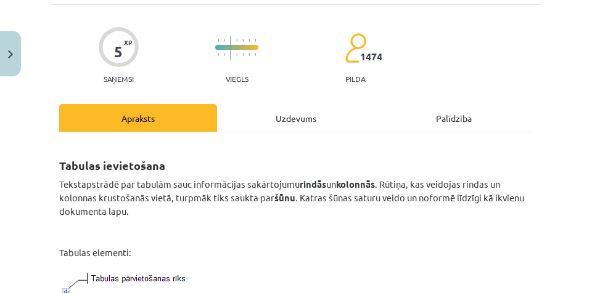
scroll to position [0, 0]
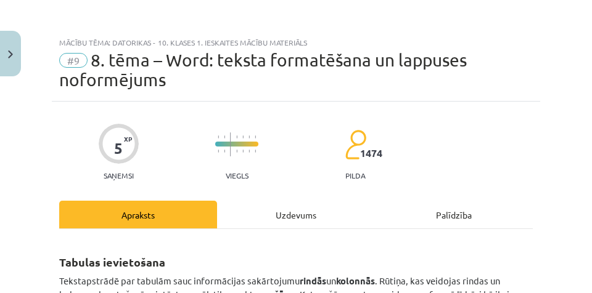
click at [294, 221] on div "Uzdevums" at bounding box center [296, 215] width 158 height 28
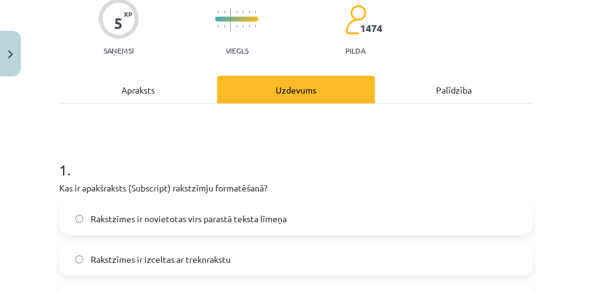
scroll to position [123, 0]
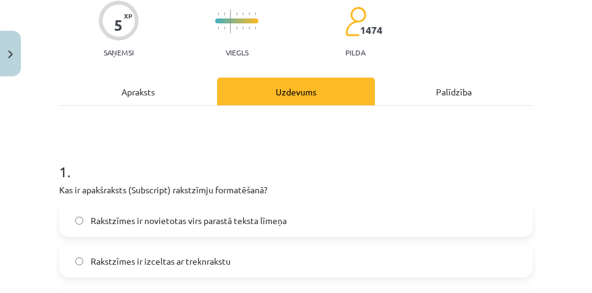
click at [134, 93] on div "Apraksts" at bounding box center [138, 92] width 158 height 28
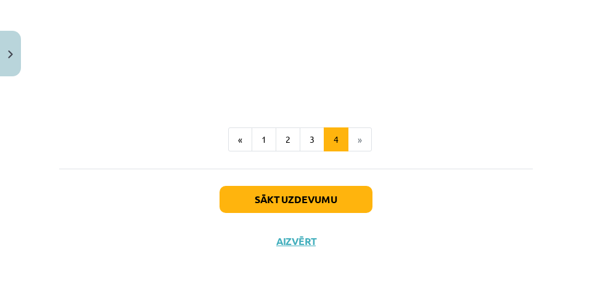
scroll to position [2174, 0]
click at [274, 139] on button "1" at bounding box center [263, 140] width 25 height 25
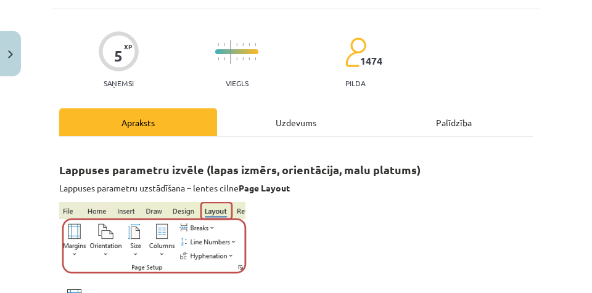
scroll to position [31, 0]
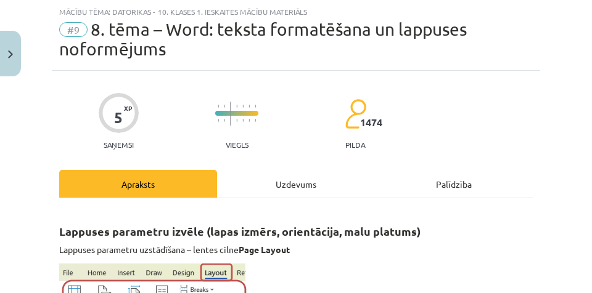
click at [294, 180] on div "Uzdevums" at bounding box center [296, 184] width 158 height 28
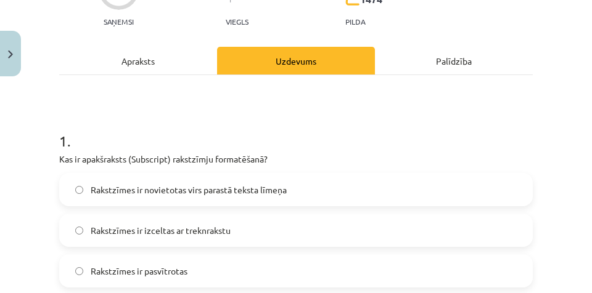
scroll to position [92, 0]
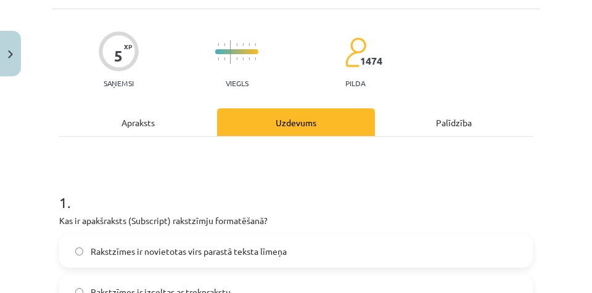
click at [192, 131] on div "Apraksts" at bounding box center [138, 122] width 158 height 28
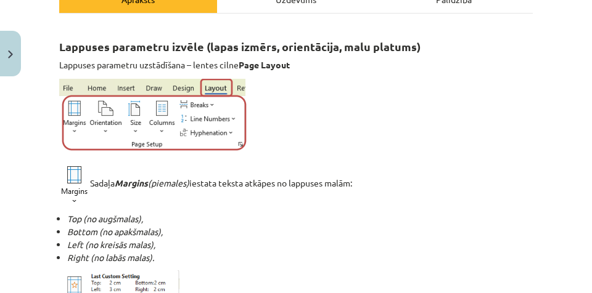
scroll to position [0, 0]
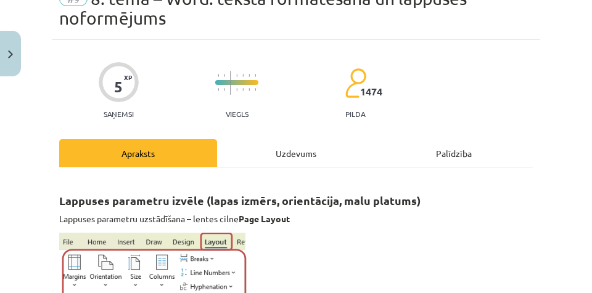
click at [244, 143] on div "Uzdevums" at bounding box center [296, 153] width 158 height 28
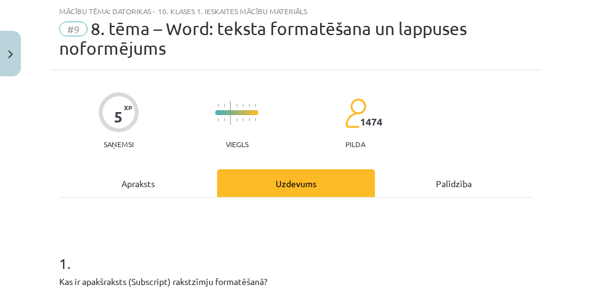
scroll to position [31, 0]
click at [156, 182] on div "Apraksts" at bounding box center [138, 184] width 158 height 28
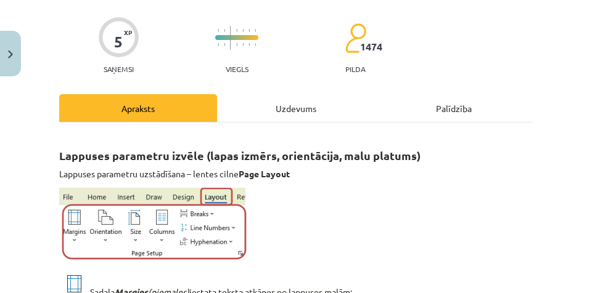
scroll to position [0, 0]
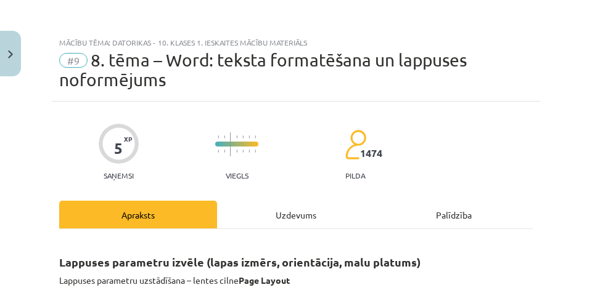
click at [256, 210] on div "Uzdevums" at bounding box center [296, 215] width 158 height 28
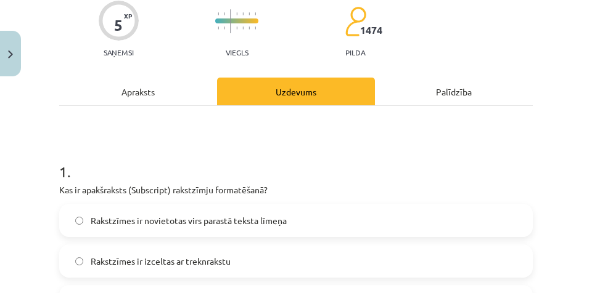
click at [157, 96] on div "Apraksts" at bounding box center [138, 92] width 158 height 28
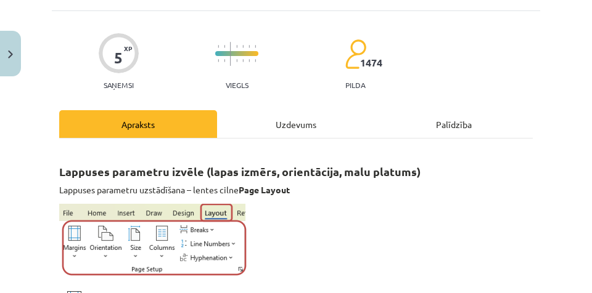
scroll to position [77, 0]
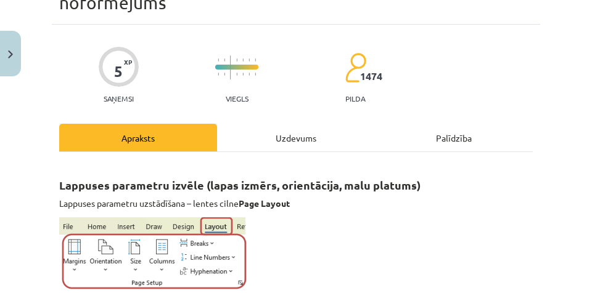
click at [295, 139] on div "Uzdevums" at bounding box center [296, 138] width 158 height 28
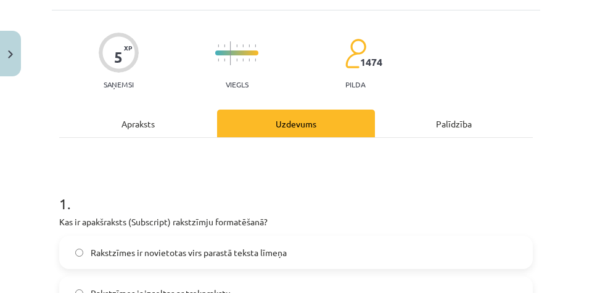
scroll to position [0, 0]
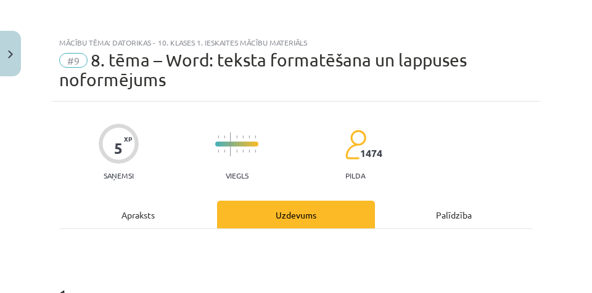
click at [120, 216] on div "Apraksts" at bounding box center [138, 215] width 158 height 28
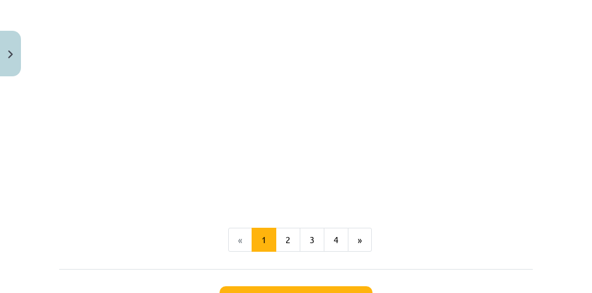
scroll to position [2696, 0]
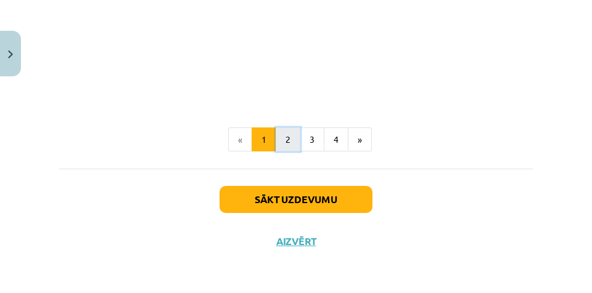
click at [293, 137] on button "2" at bounding box center [287, 140] width 25 height 25
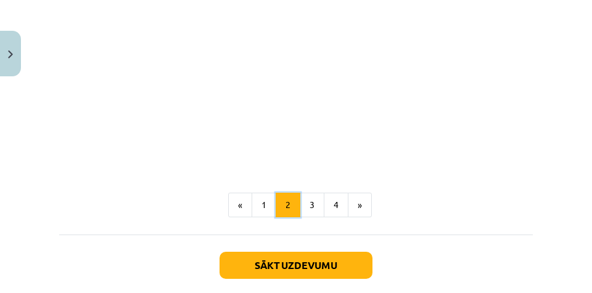
scroll to position [2077, 0]
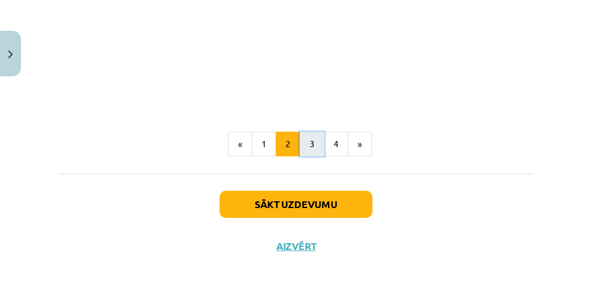
click at [305, 157] on button "3" at bounding box center [311, 144] width 25 height 25
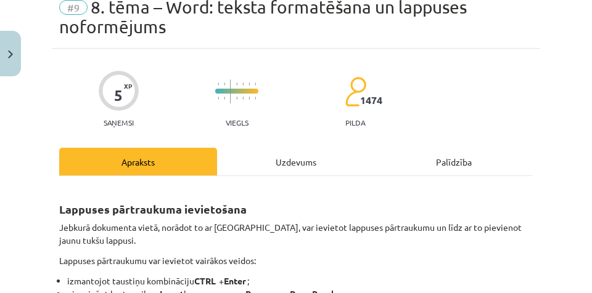
scroll to position [92, 0]
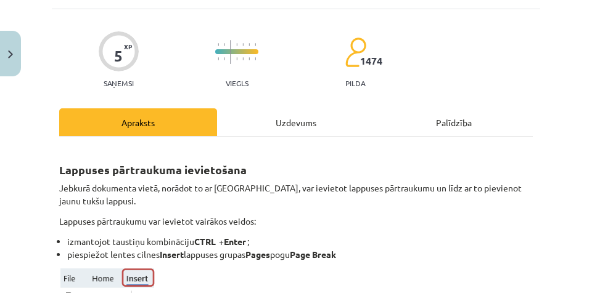
click at [287, 131] on div "Uzdevums" at bounding box center [296, 122] width 158 height 28
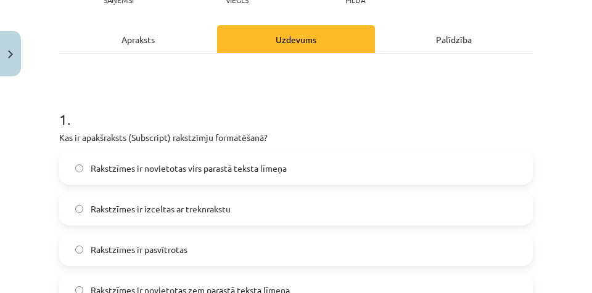
scroll to position [264, 0]
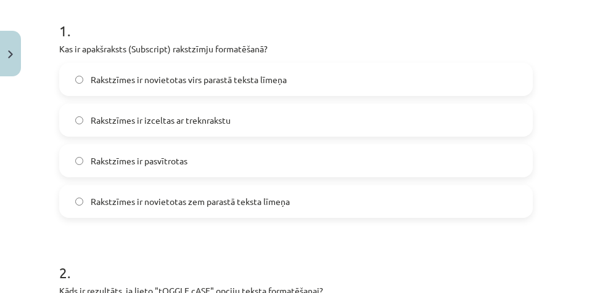
click at [266, 208] on label "Rakstzīmes ir novietotas zem parastā teksta līmeņa" at bounding box center [295, 201] width 471 height 31
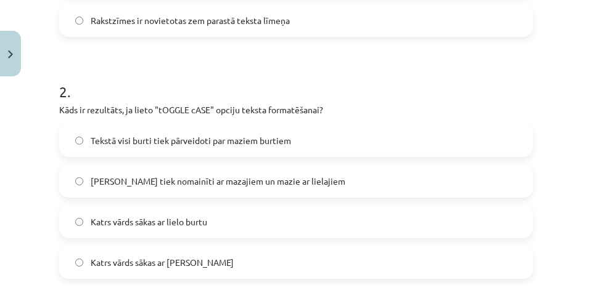
scroll to position [449, 0]
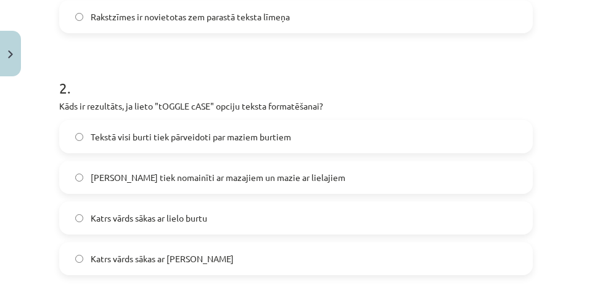
click at [262, 181] on span "Lielie burti tiek nomainīti ar mazajiem un mazie ar lielajiem" at bounding box center [218, 177] width 254 height 13
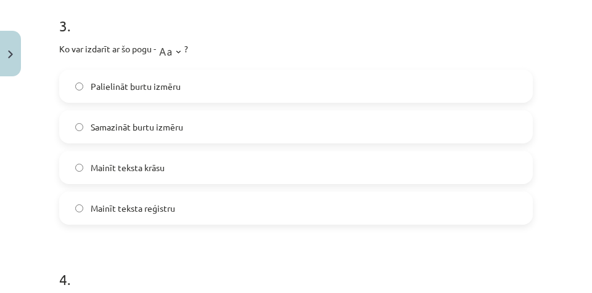
scroll to position [757, 0]
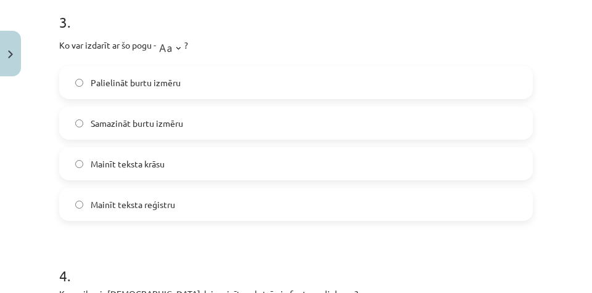
click at [201, 208] on label "Mainīt teksta reģistru" at bounding box center [295, 204] width 471 height 31
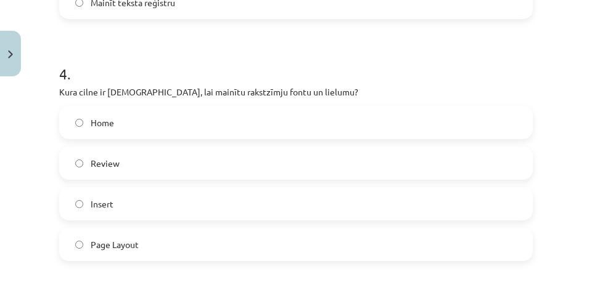
scroll to position [973, 0]
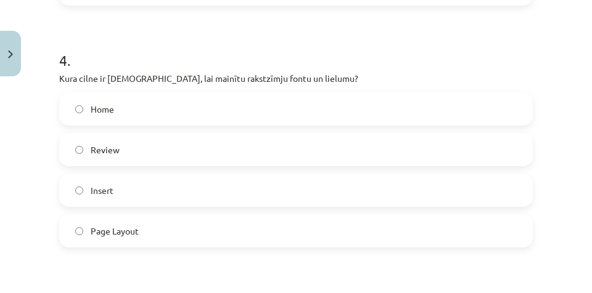
click at [176, 115] on label "Home" at bounding box center [295, 109] width 471 height 31
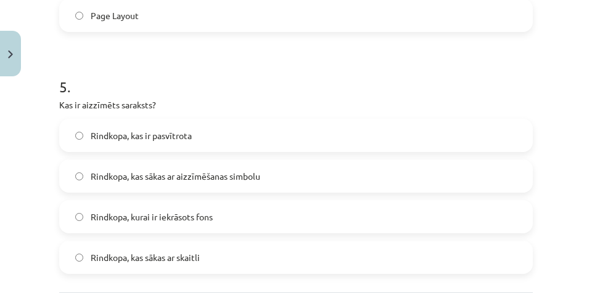
scroll to position [1281, 0]
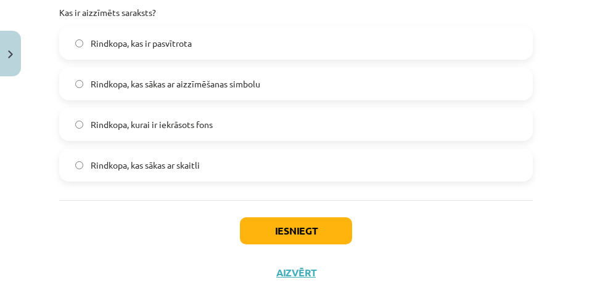
click at [165, 89] on span "Rindkopa, kas sākas ar aizzīmēšanas simbolu" at bounding box center [175, 84] width 169 height 13
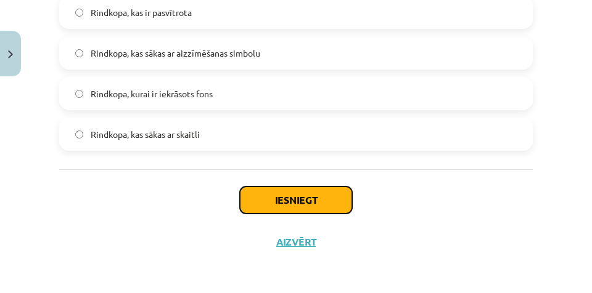
click at [292, 201] on button "Iesniegt" at bounding box center [296, 200] width 112 height 27
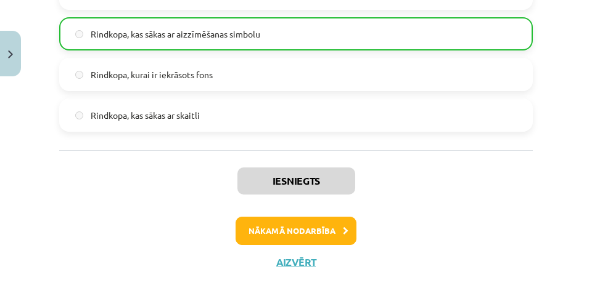
scroll to position [1351, 0]
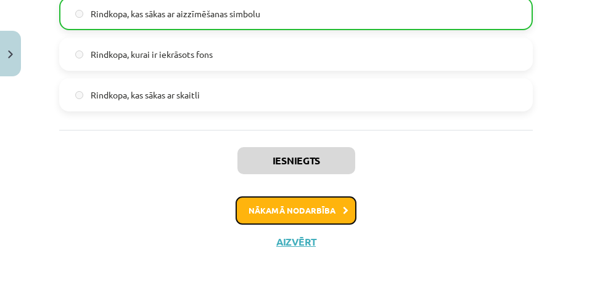
click at [346, 209] on button "Nākamā nodarbība" at bounding box center [295, 211] width 121 height 28
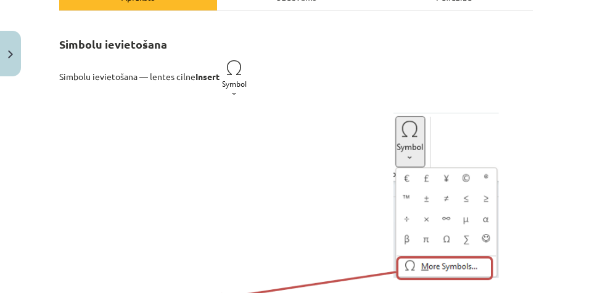
scroll to position [31, 0]
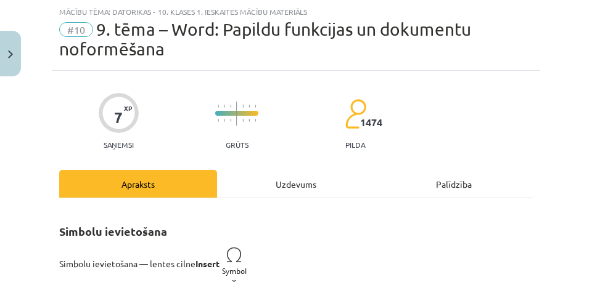
click at [315, 182] on div "Uzdevums" at bounding box center [296, 184] width 158 height 28
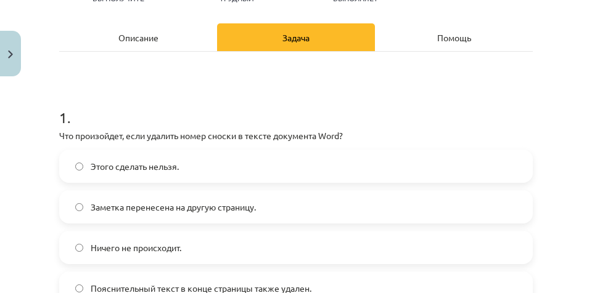
scroll to position [123, 0]
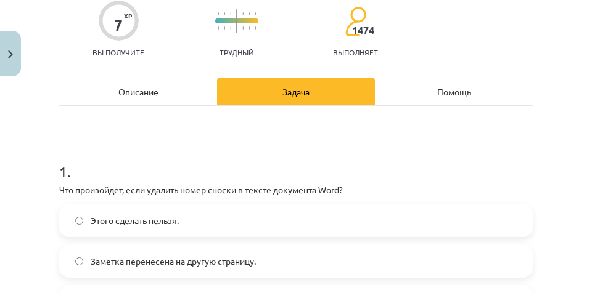
click at [170, 99] on div "Описание" at bounding box center [138, 92] width 158 height 28
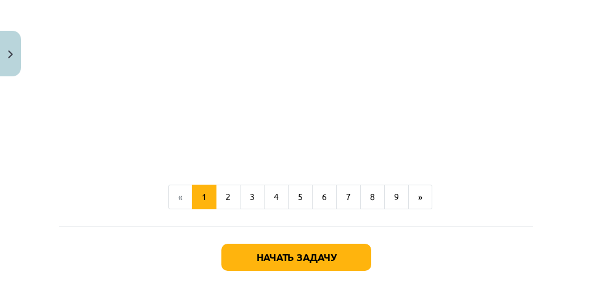
scroll to position [2865, 0]
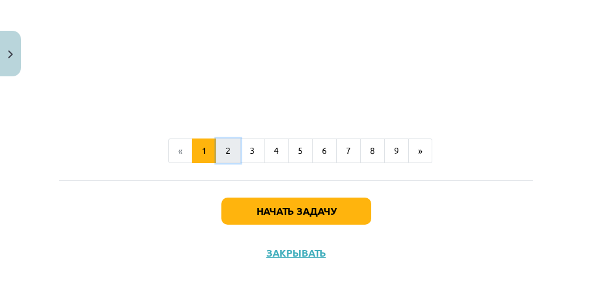
click at [221, 163] on button "2" at bounding box center [228, 151] width 25 height 25
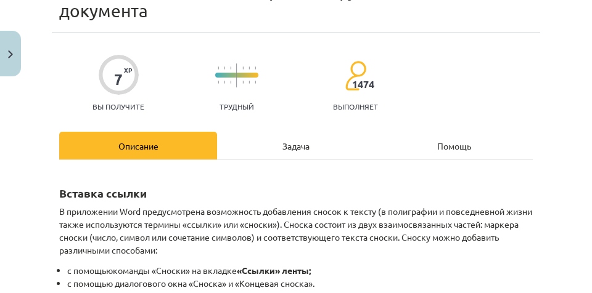
scroll to position [68, 0]
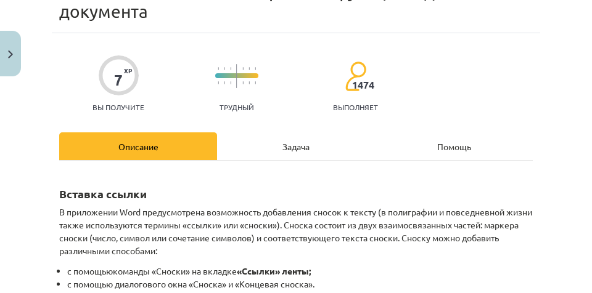
click at [293, 143] on font "Задача" at bounding box center [295, 146] width 27 height 11
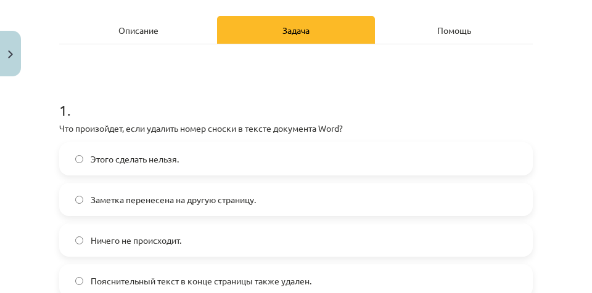
scroll to position [185, 0]
click at [139, 32] on font "Описание" at bounding box center [138, 30] width 40 height 11
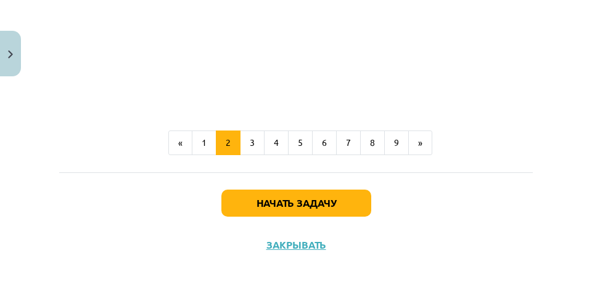
scroll to position [1758, 0]
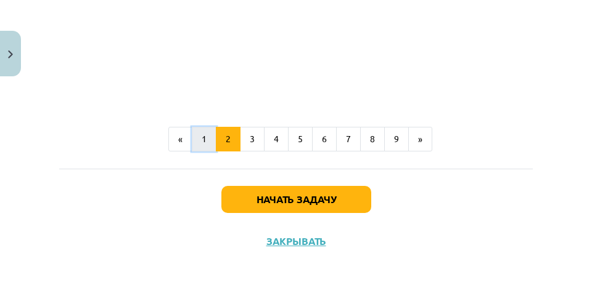
click at [205, 146] on button "1" at bounding box center [204, 139] width 25 height 25
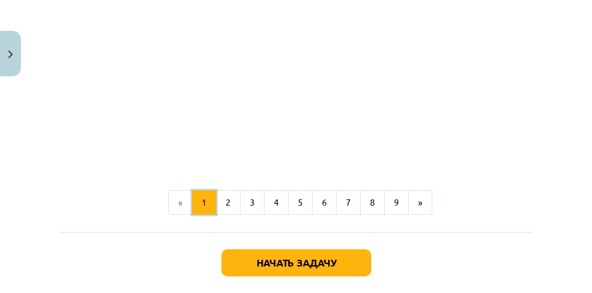
scroll to position [2903, 0]
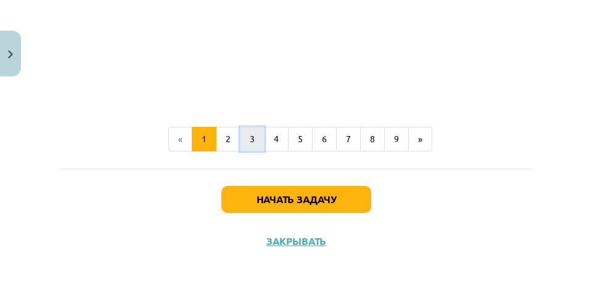
click at [254, 136] on button "3" at bounding box center [252, 139] width 25 height 25
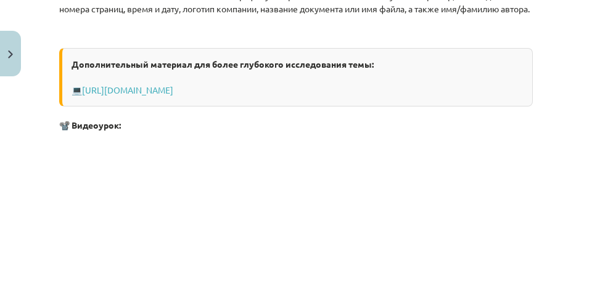
scroll to position [134, 0]
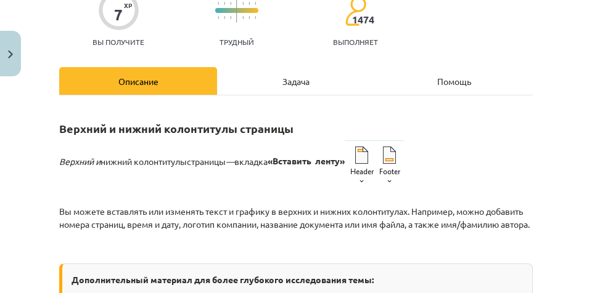
click at [287, 86] on div "Задача" at bounding box center [296, 81] width 158 height 28
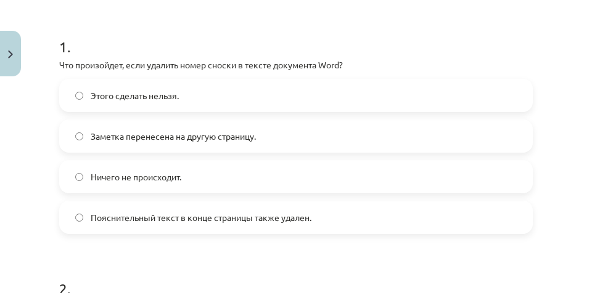
scroll to position [401, 0]
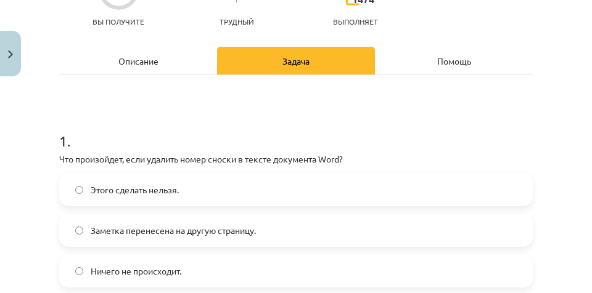
click at [157, 59] on font "Описание" at bounding box center [138, 60] width 40 height 11
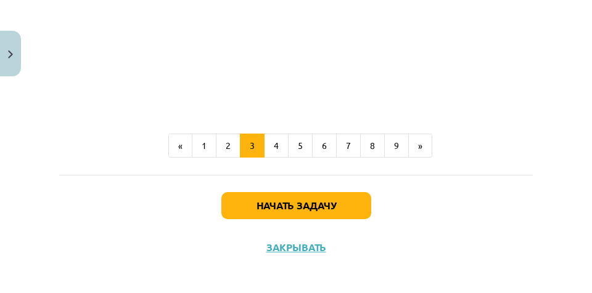
scroll to position [627, 0]
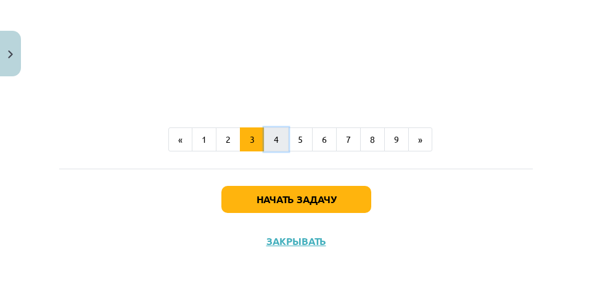
click at [274, 140] on font "4" at bounding box center [276, 139] width 5 height 11
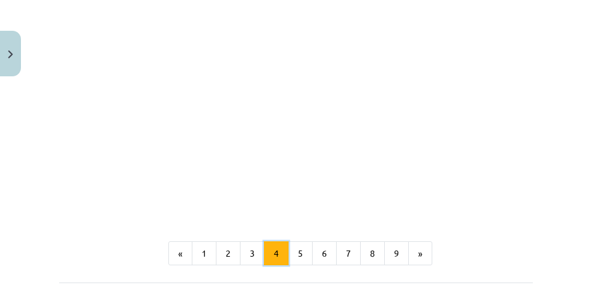
scroll to position [1352, 0]
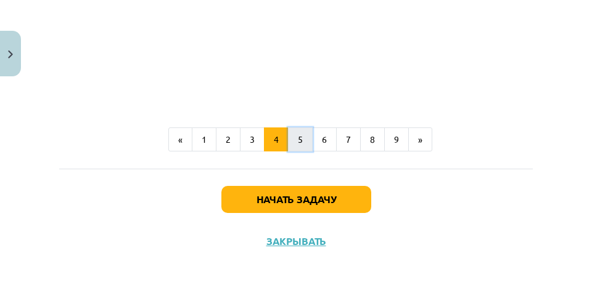
click at [300, 139] on button "5" at bounding box center [300, 140] width 25 height 25
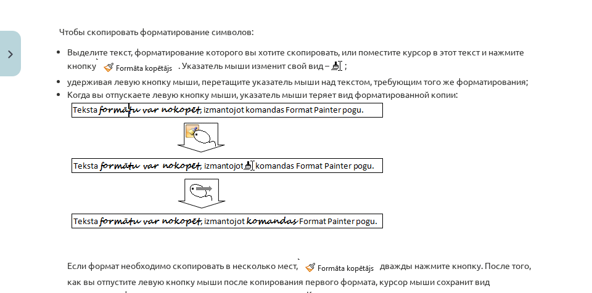
scroll to position [456, 0]
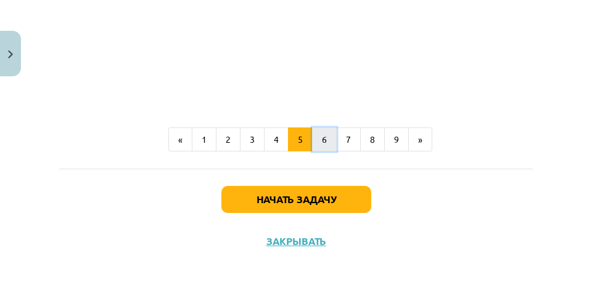
click at [322, 141] on font "6" at bounding box center [324, 139] width 5 height 11
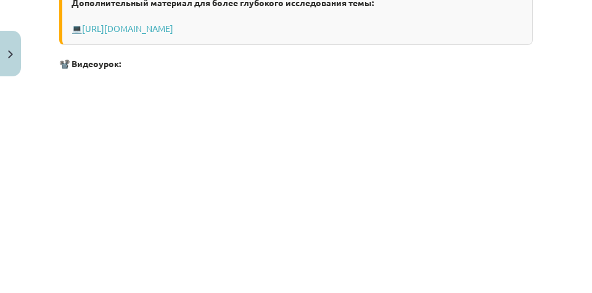
scroll to position [882, 0]
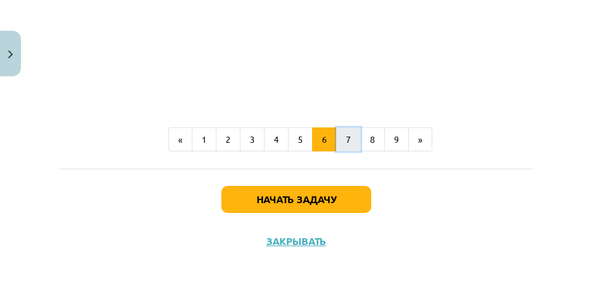
click at [347, 134] on button "7" at bounding box center [348, 140] width 25 height 25
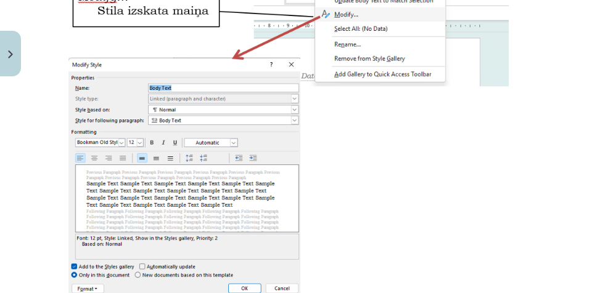
scroll to position [302, 0]
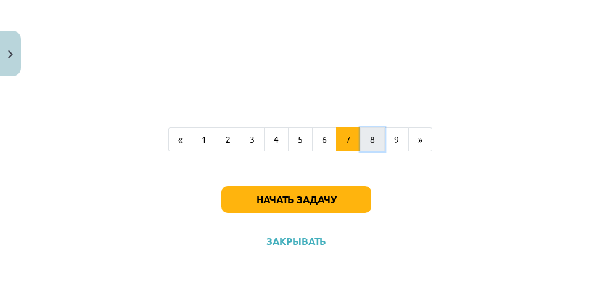
click at [372, 144] on button "8" at bounding box center [372, 140] width 25 height 25
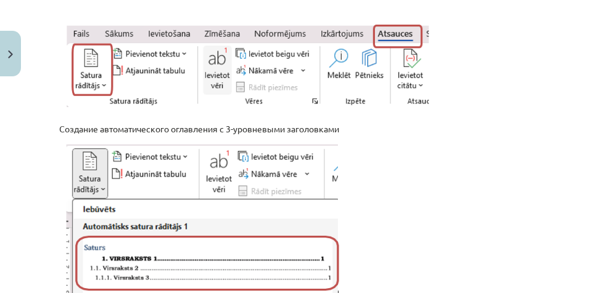
scroll to position [423, 0]
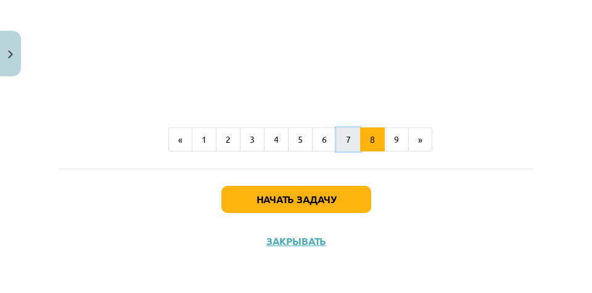
click at [354, 137] on button "7" at bounding box center [348, 140] width 25 height 25
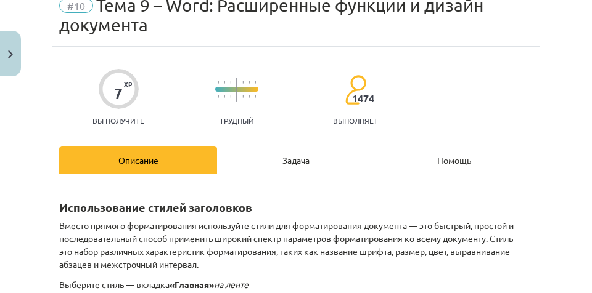
scroll to position [0, 0]
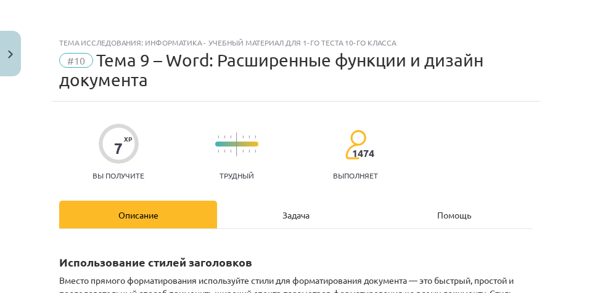
click at [267, 221] on div "Задача" at bounding box center [296, 215] width 158 height 28
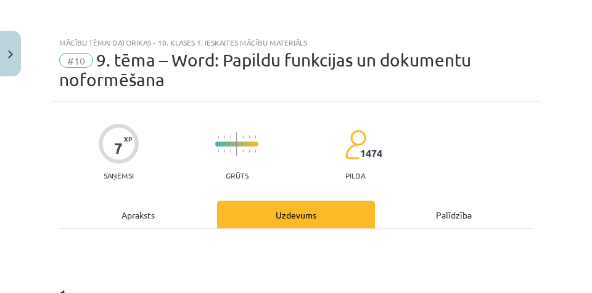
click at [149, 216] on div "Apraksts" at bounding box center [138, 215] width 158 height 28
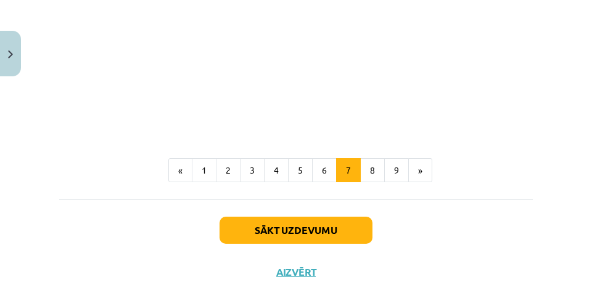
scroll to position [1232, 0]
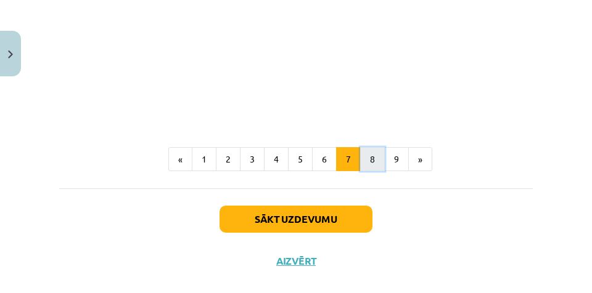
click at [372, 162] on button "8" at bounding box center [372, 159] width 25 height 25
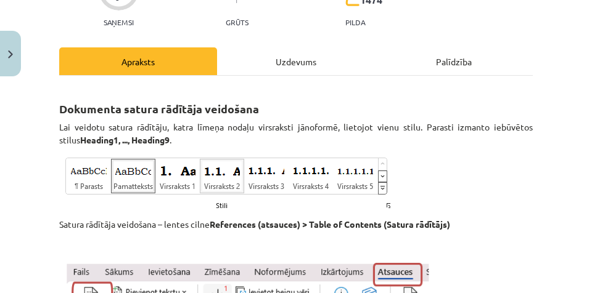
scroll to position [25, 0]
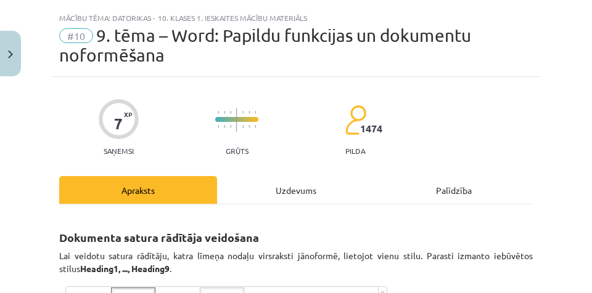
click at [283, 195] on div "Uzdevums" at bounding box center [296, 190] width 158 height 28
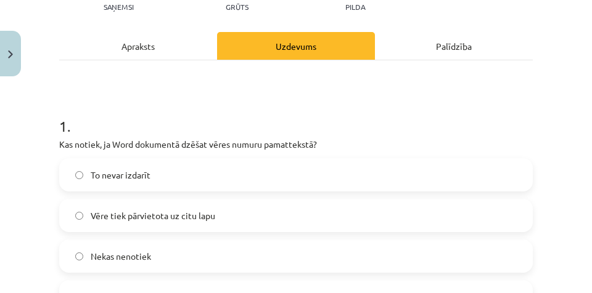
scroll to position [31, 0]
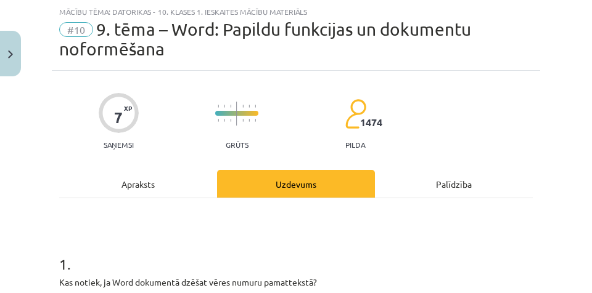
click at [150, 185] on div "Apraksts" at bounding box center [138, 184] width 158 height 28
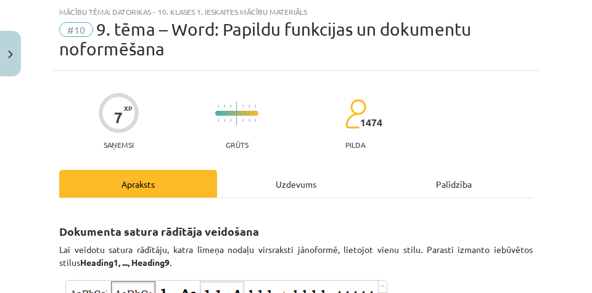
click at [280, 180] on div "Uzdevums" at bounding box center [296, 184] width 158 height 28
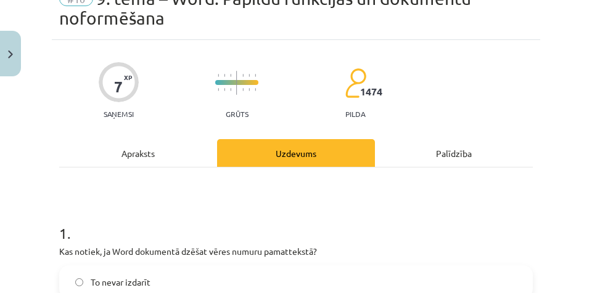
scroll to position [0, 0]
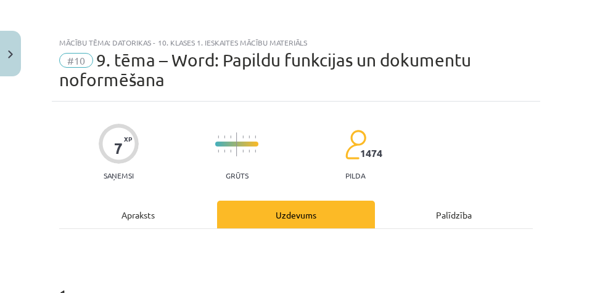
click at [166, 213] on div "Apraksts" at bounding box center [138, 215] width 158 height 28
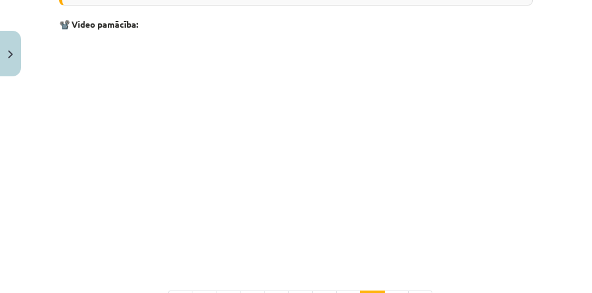
scroll to position [1131, 0]
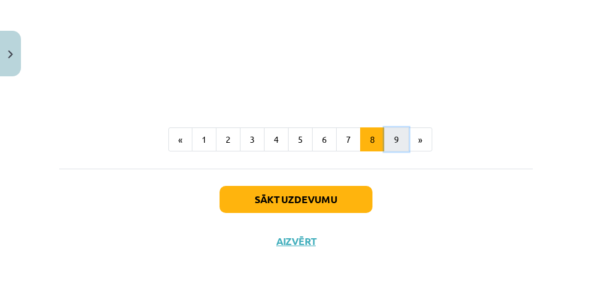
click at [389, 139] on button "9" at bounding box center [396, 140] width 25 height 25
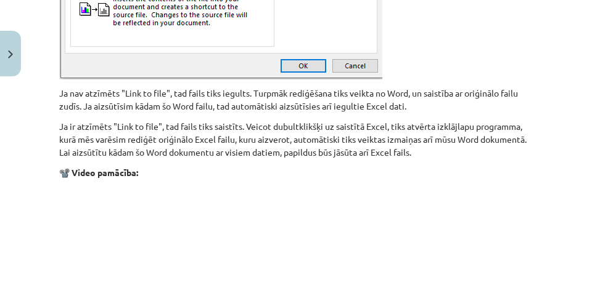
scroll to position [1473, 0]
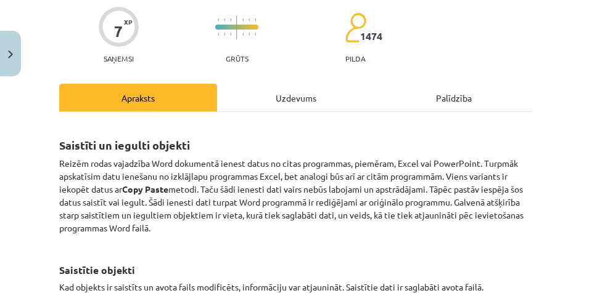
click at [284, 96] on div "Uzdevums" at bounding box center [296, 98] width 158 height 28
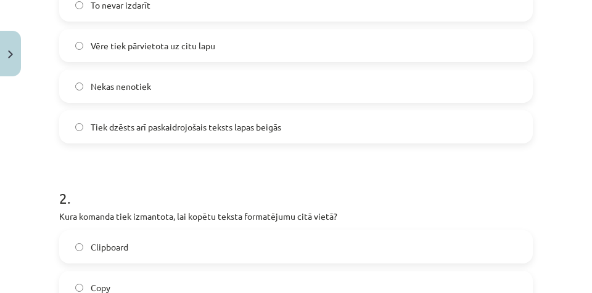
scroll to position [0, 0]
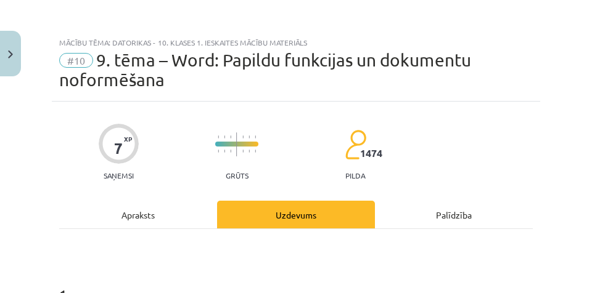
click at [174, 227] on div "Apraksts" at bounding box center [138, 215] width 158 height 28
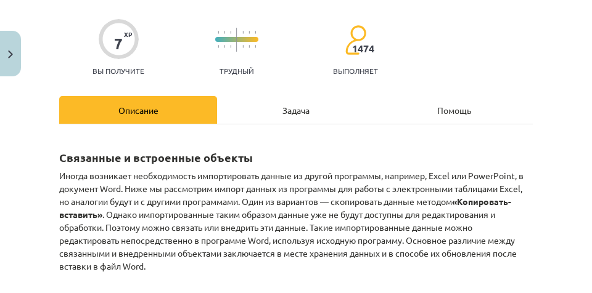
scroll to position [92, 0]
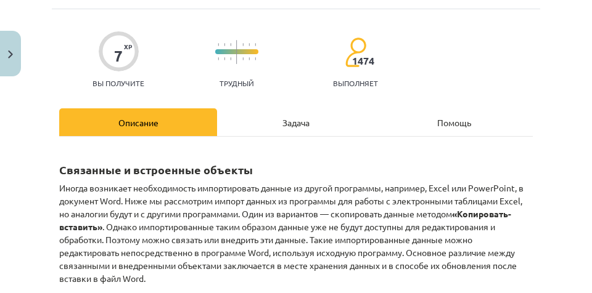
click at [261, 121] on div "Задача" at bounding box center [296, 122] width 158 height 28
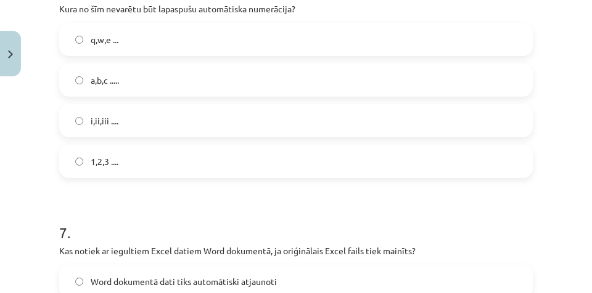
scroll to position [1664, 0]
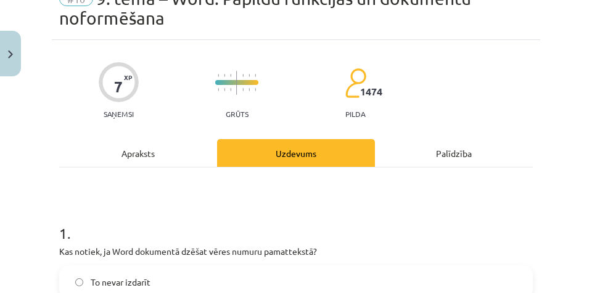
click at [173, 148] on div "Apraksts" at bounding box center [138, 153] width 158 height 28
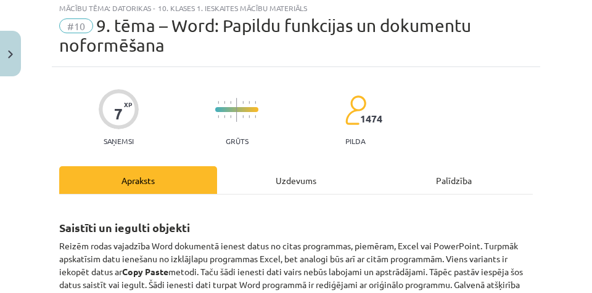
scroll to position [31, 0]
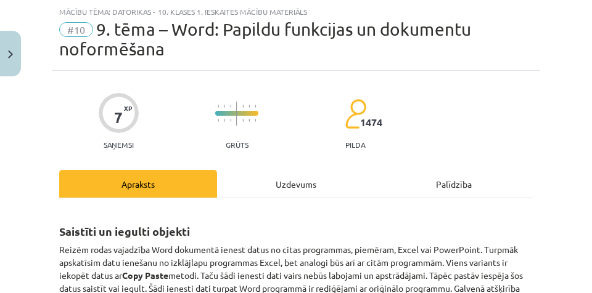
click at [293, 180] on div "Uzdevums" at bounding box center [296, 184] width 158 height 28
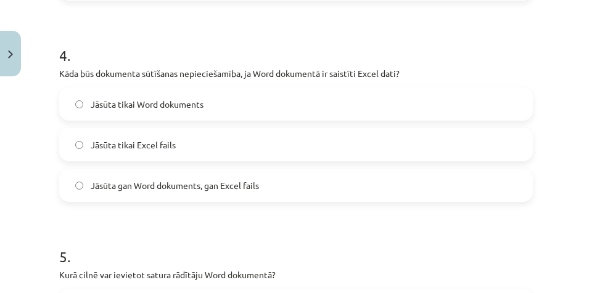
scroll to position [986, 0]
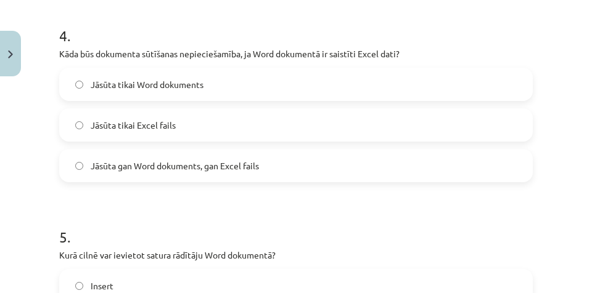
click at [229, 84] on label "Jāsūta tikai Word dokuments" at bounding box center [295, 84] width 471 height 31
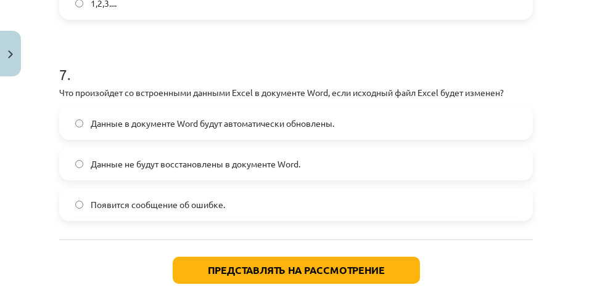
scroll to position [1206, 0]
click at [372, 123] on label "Данные в документе Word будут автоматически обновлены." at bounding box center [295, 123] width 471 height 31
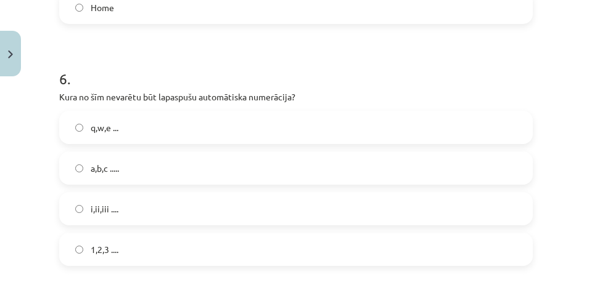
scroll to position [1128, 0]
click at [145, 121] on label "q,w,e ..." at bounding box center [295, 127] width 471 height 31
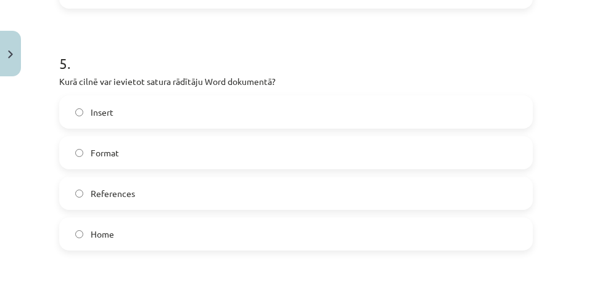
scroll to position [1140, 0]
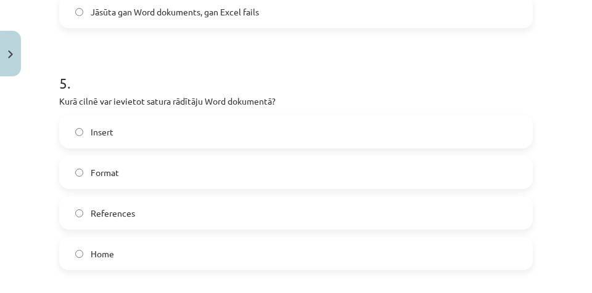
click at [127, 213] on span "References" at bounding box center [113, 213] width 44 height 13
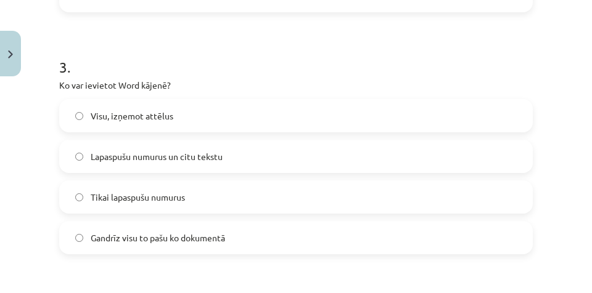
scroll to position [709, 0]
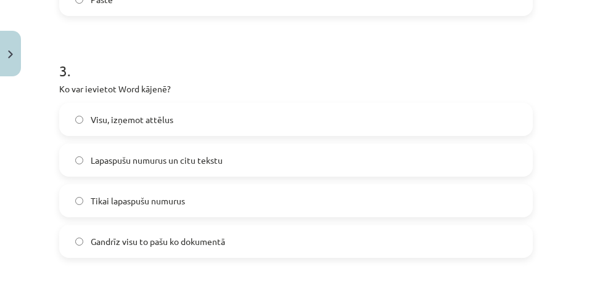
click at [112, 171] on label "Lapaspušu numurus un citu tekstu" at bounding box center [295, 160] width 471 height 31
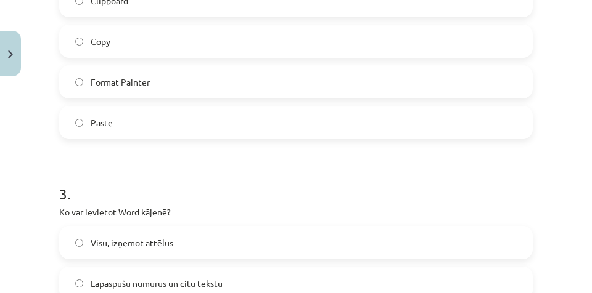
scroll to position [462, 0]
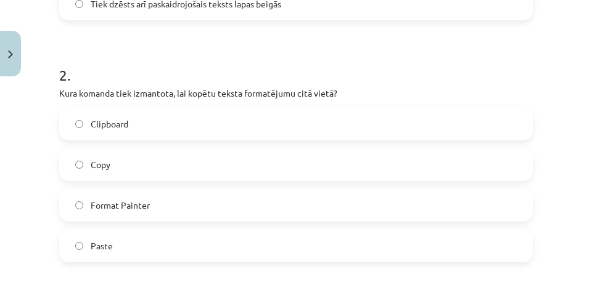
click at [102, 250] on span "Paste" at bounding box center [102, 246] width 22 height 13
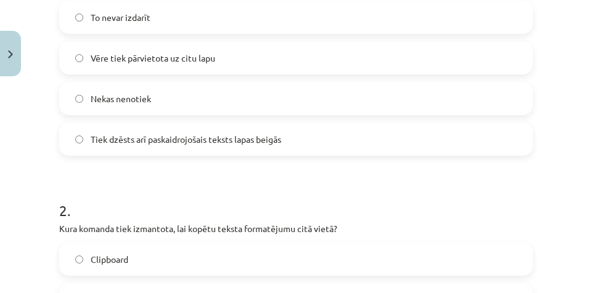
scroll to position [308, 0]
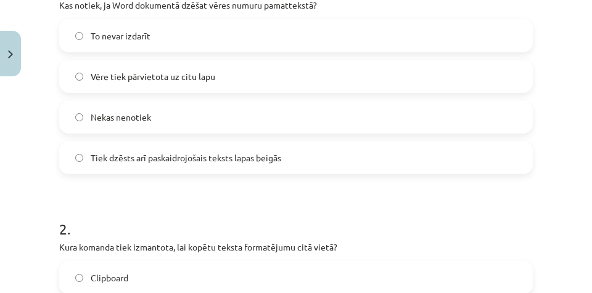
click at [100, 163] on span "Tiek dzēsts arī paskaidrojošais teksts lapas beigās" at bounding box center [186, 158] width 190 height 13
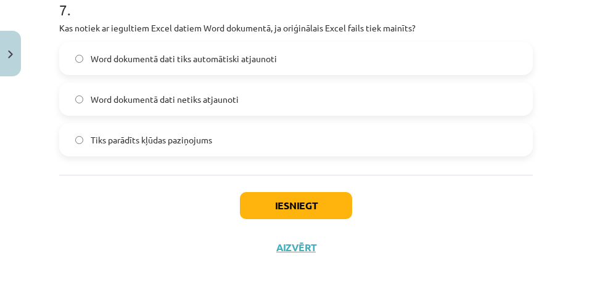
scroll to position [1703, 0]
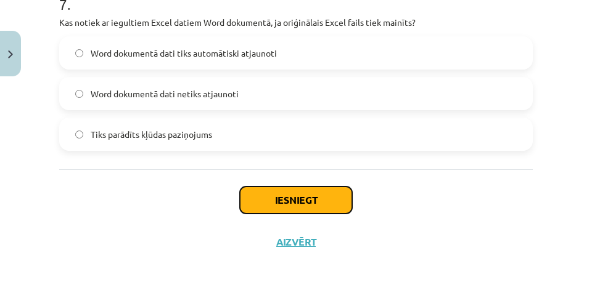
click at [279, 201] on button "Iesniegt" at bounding box center [296, 200] width 112 height 27
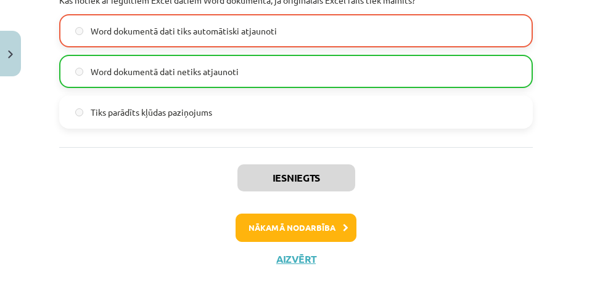
scroll to position [1743, 0]
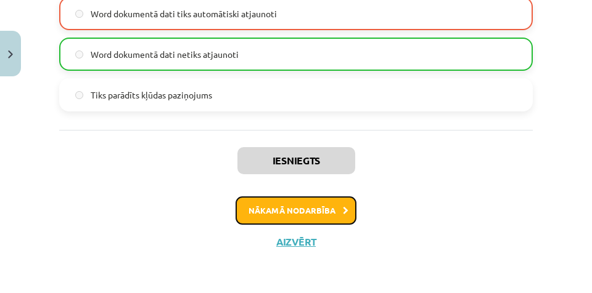
click at [293, 211] on button "Nākamā nodarbība" at bounding box center [295, 211] width 121 height 28
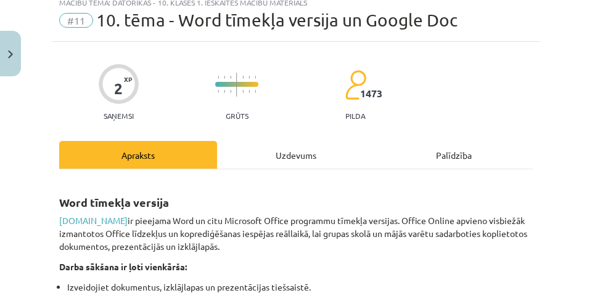
scroll to position [31, 0]
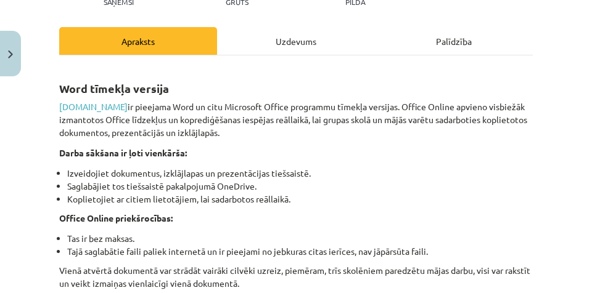
click at [271, 46] on div "Uzdevums" at bounding box center [296, 41] width 158 height 28
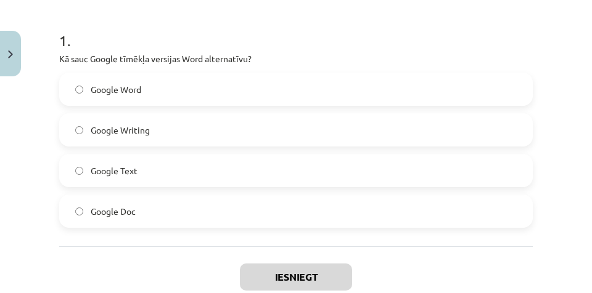
scroll to position [127, 0]
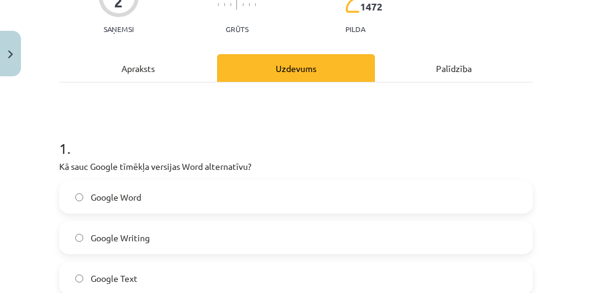
click at [160, 75] on div "Apraksts" at bounding box center [138, 68] width 158 height 28
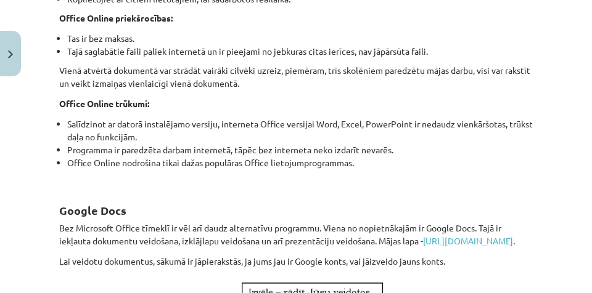
scroll to position [370, 0]
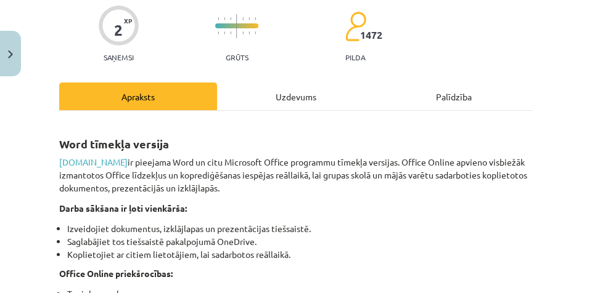
click at [306, 107] on div "Uzdevums" at bounding box center [296, 97] width 158 height 28
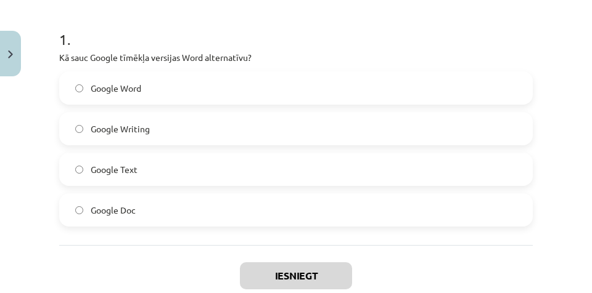
scroll to position [246, 0]
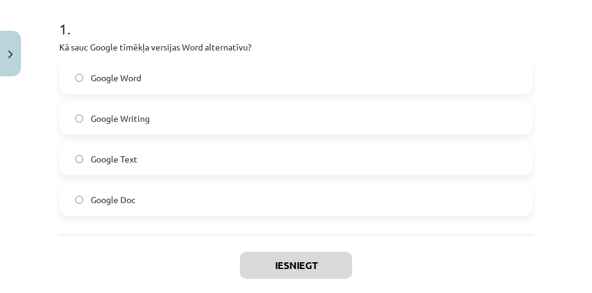
click at [87, 202] on label "Google Doc" at bounding box center [295, 199] width 471 height 31
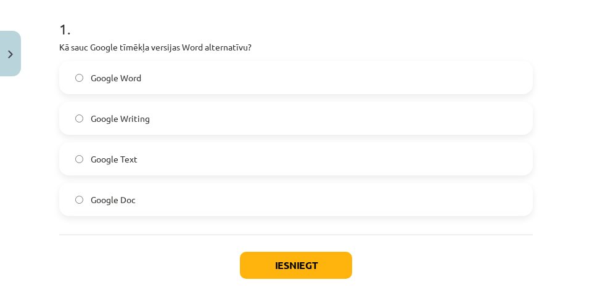
scroll to position [31, 0]
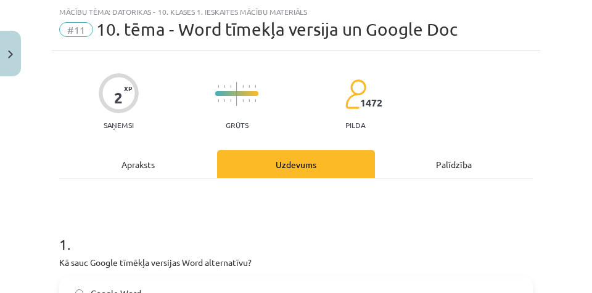
click at [181, 160] on div "Apraksts" at bounding box center [138, 164] width 158 height 28
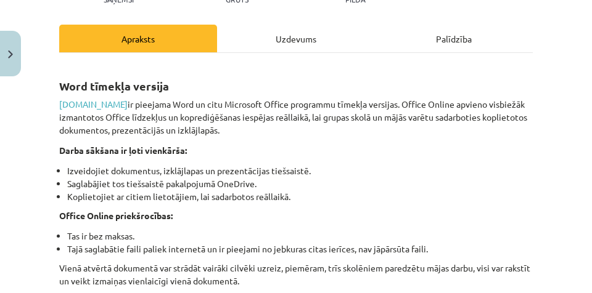
scroll to position [154, 0]
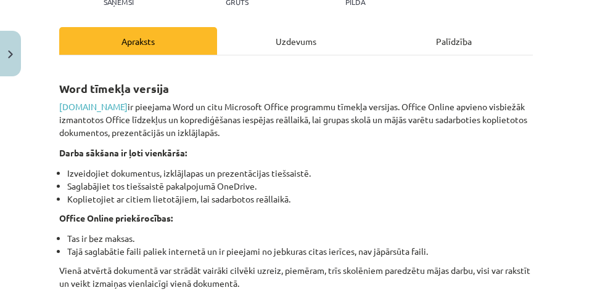
click at [313, 49] on div "Uzdevums" at bounding box center [296, 41] width 158 height 28
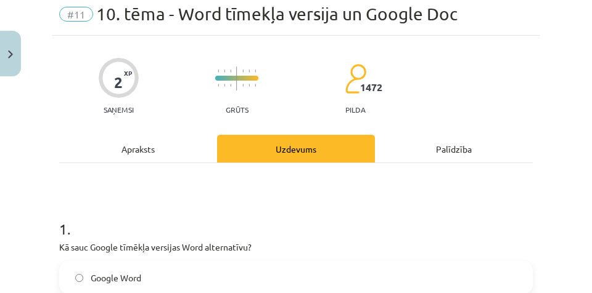
scroll to position [31, 0]
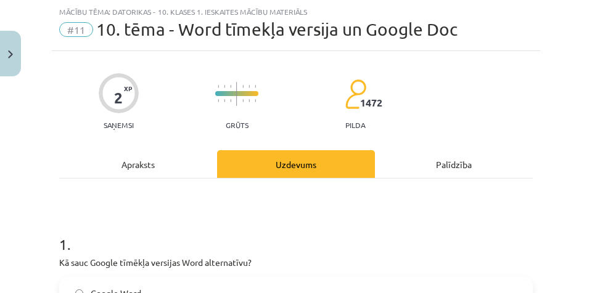
click at [186, 168] on div "Apraksts" at bounding box center [138, 164] width 158 height 28
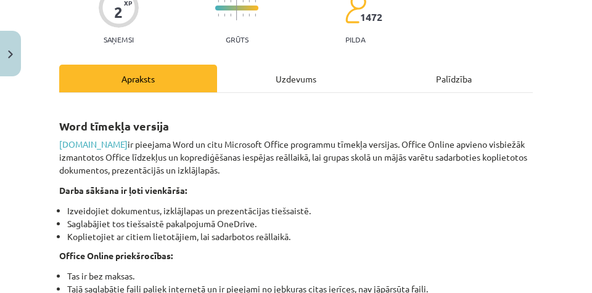
scroll to position [154, 0]
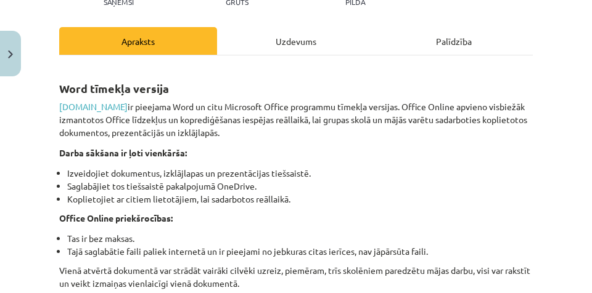
click at [287, 42] on div "Uzdevums" at bounding box center [296, 41] width 158 height 28
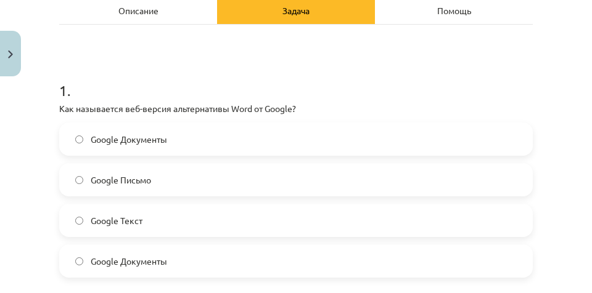
scroll to position [1206, 0]
click at [147, 15] on div "Описание" at bounding box center [138, 10] width 158 height 28
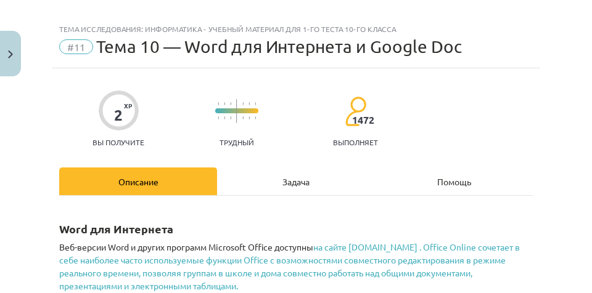
scroll to position [0, 0]
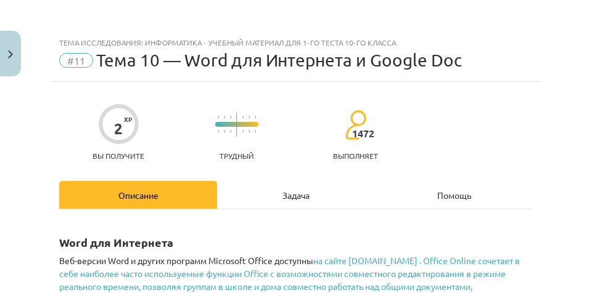
click at [303, 195] on font "Задача" at bounding box center [295, 195] width 27 height 11
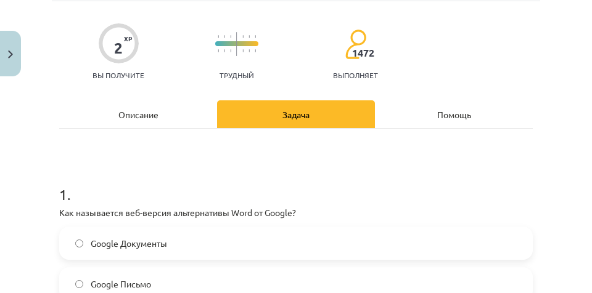
scroll to position [154, 0]
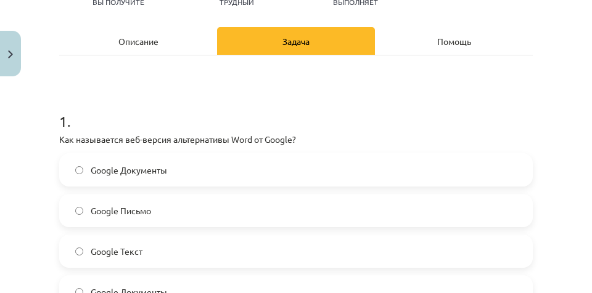
click at [168, 44] on div "Описание" at bounding box center [138, 41] width 158 height 28
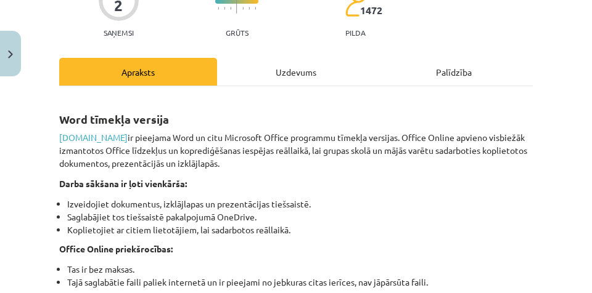
scroll to position [1128, 0]
click at [111, 139] on link "www.office.com" at bounding box center [93, 137] width 68 height 11
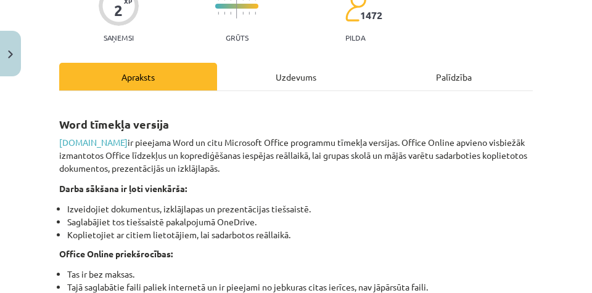
scroll to position [0, 0]
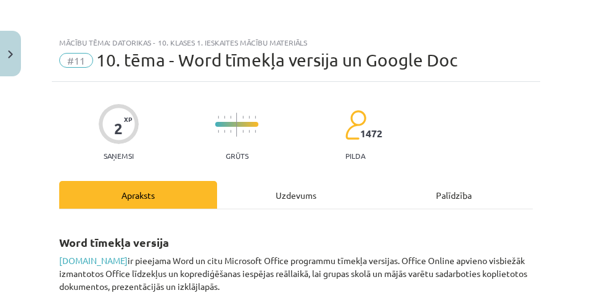
click at [288, 198] on div "Uzdevums" at bounding box center [296, 195] width 158 height 28
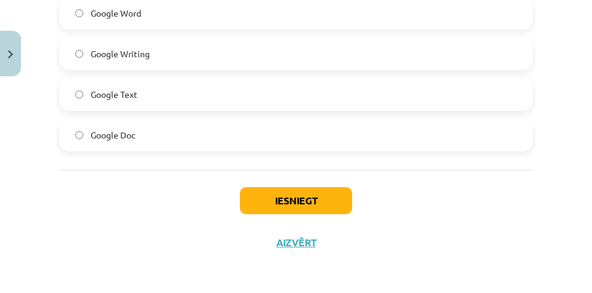
scroll to position [312, 0]
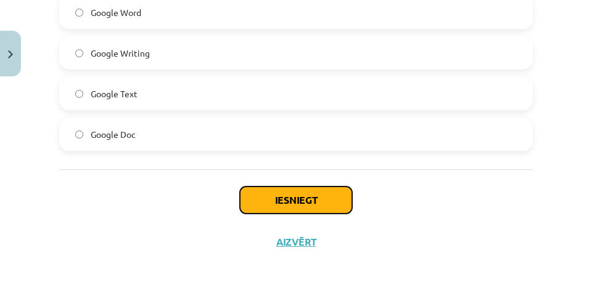
click at [262, 196] on button "Iesniegt" at bounding box center [296, 200] width 112 height 27
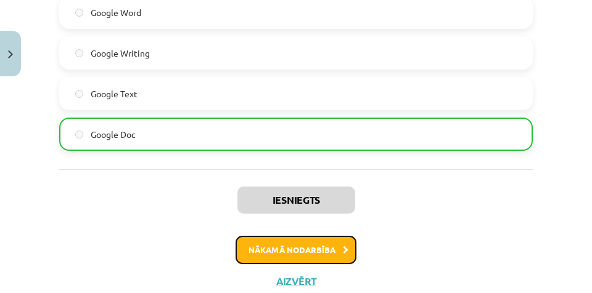
click at [256, 251] on button "Nākamā nodarbība" at bounding box center [295, 250] width 121 height 28
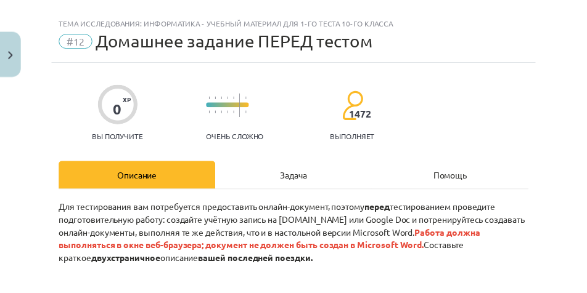
scroll to position [31, 0]
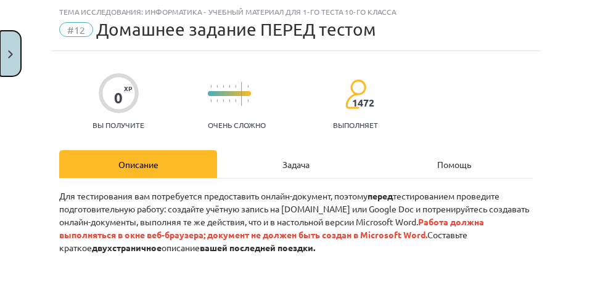
click at [9, 67] on button "Закрывать" at bounding box center [10, 54] width 21 height 46
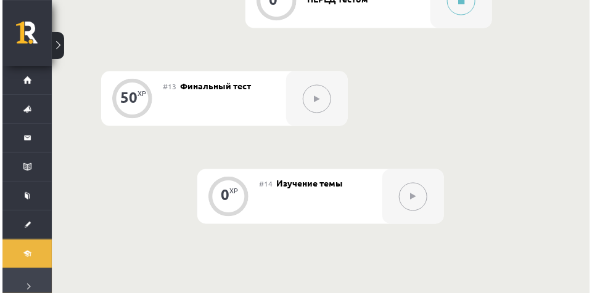
scroll to position [1422, 0]
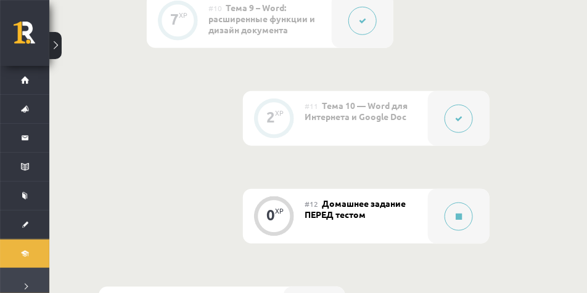
click at [459, 123] on icon at bounding box center [458, 118] width 7 height 7
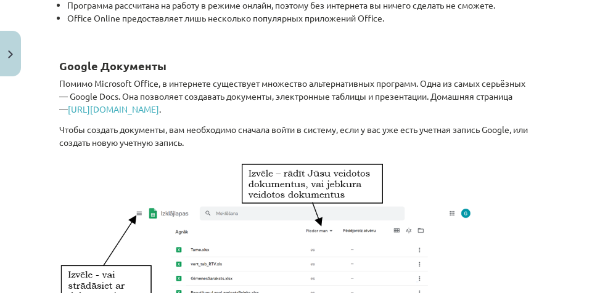
scroll to position [524, 0]
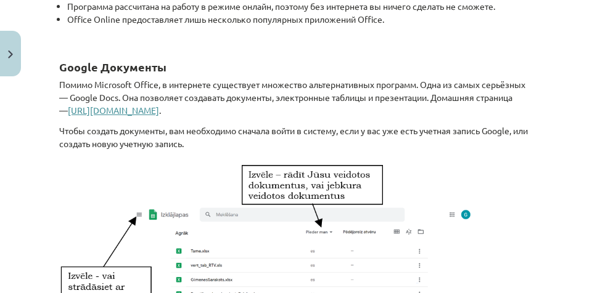
click at [124, 113] on font "https://docs.google.com" at bounding box center [113, 110] width 91 height 11
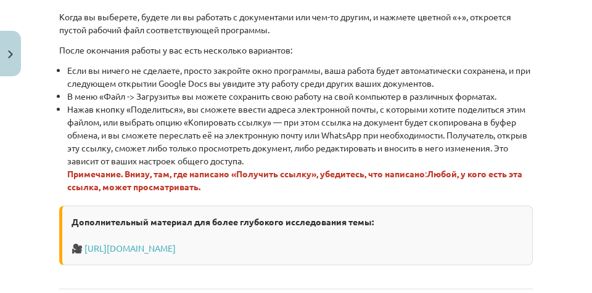
scroll to position [1065, 0]
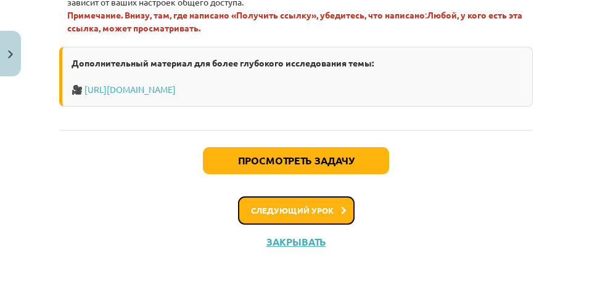
click at [341, 216] on button "Следующий урок" at bounding box center [296, 211] width 116 height 28
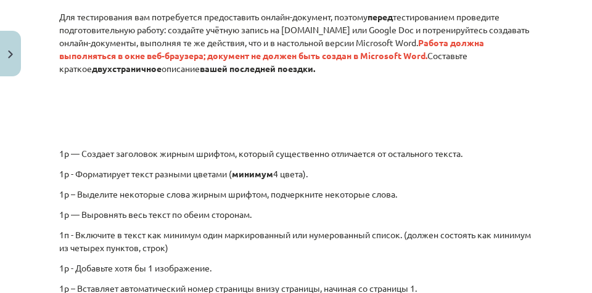
scroll to position [0, 0]
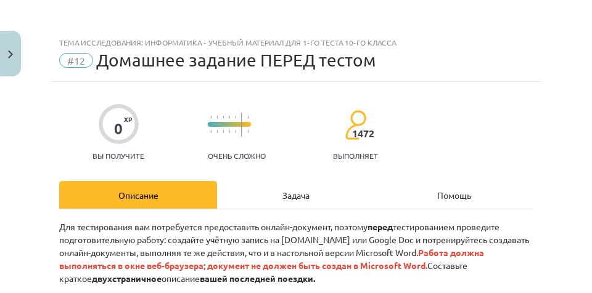
click at [282, 193] on font "Задача" at bounding box center [295, 195] width 27 height 11
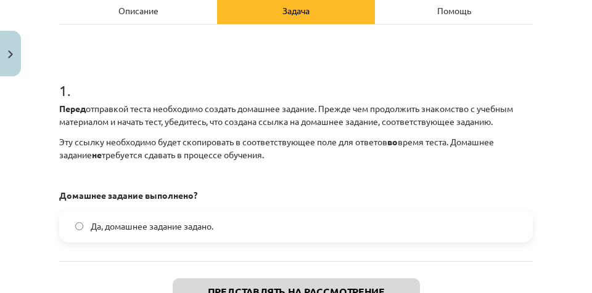
scroll to position [154, 0]
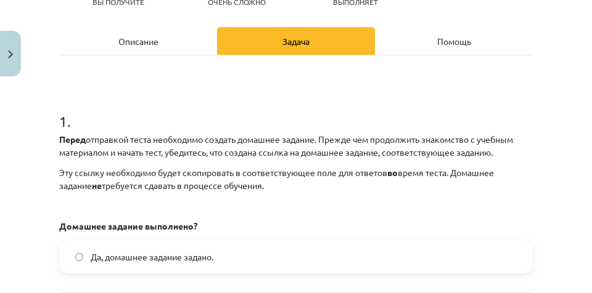
click at [139, 46] on font "Описание" at bounding box center [138, 41] width 40 height 10
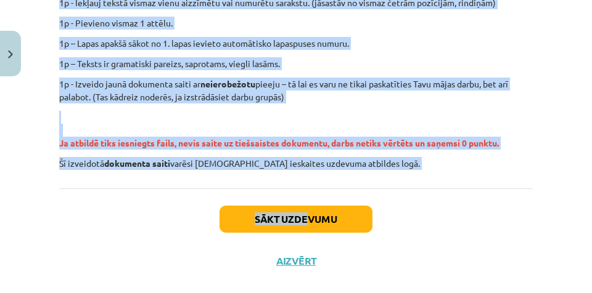
scroll to position [426, 0]
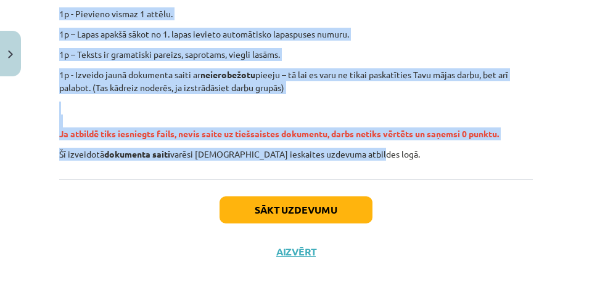
drag, startPoint x: 54, startPoint y: 135, endPoint x: 380, endPoint y: 160, distance: 326.9
copy div "Ieskaitē būs uzdevums iesniegt tiešsaistē veidotu dokumentu, tāpēc pirms ieskai…"
click at [410, 107] on p "Ja atbildē tiks iesniegts fails, nevis saite uz tiešsaistes dokumentu, darbs ne…" at bounding box center [295, 121] width 473 height 39
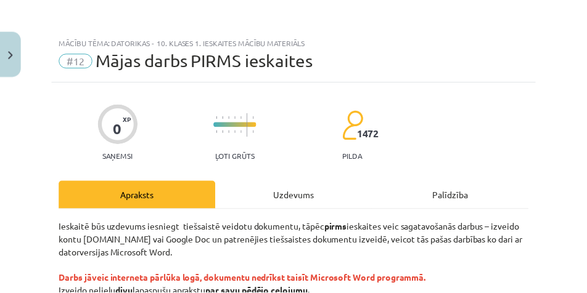
scroll to position [0, 0]
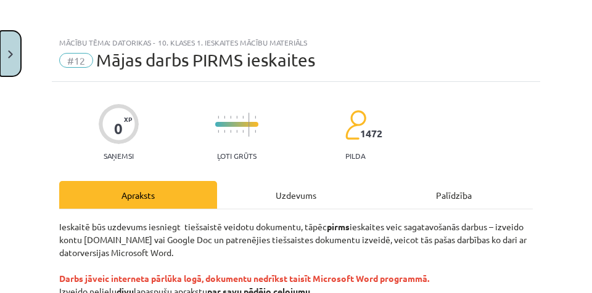
click at [10, 52] on img "Close" at bounding box center [10, 55] width 5 height 8
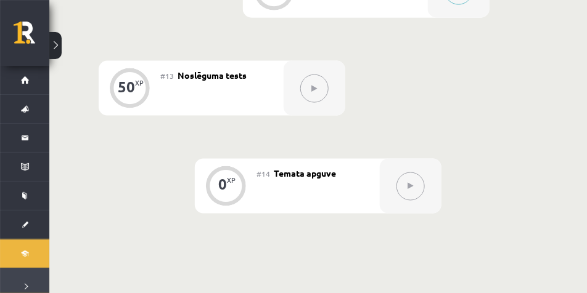
scroll to position [1590, 0]
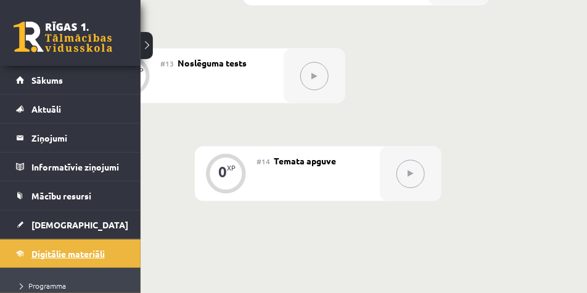
click at [100, 252] on span "Digitālie materiāli" at bounding box center [67, 253] width 73 height 11
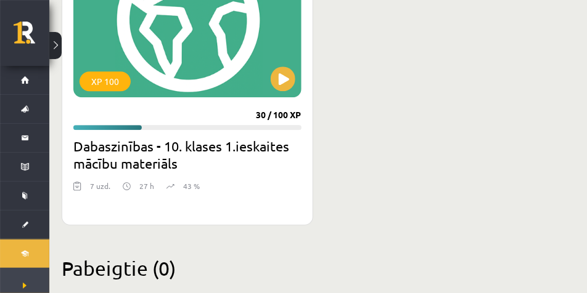
scroll to position [793, 0]
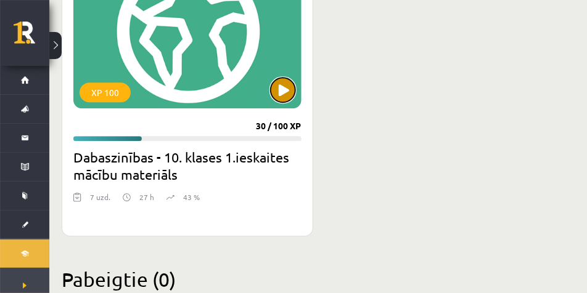
click at [281, 91] on button at bounding box center [283, 90] width 25 height 25
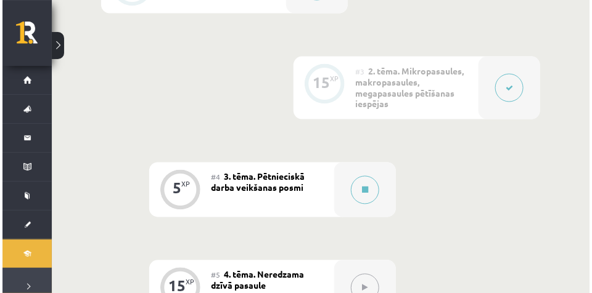
scroll to position [462, 0]
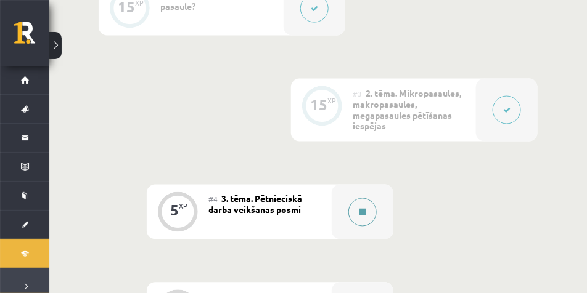
click at [357, 214] on button at bounding box center [362, 212] width 28 height 28
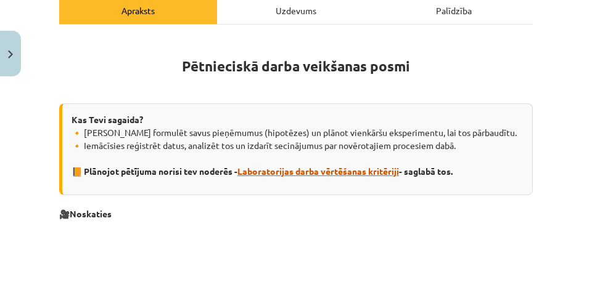
scroll to position [62, 0]
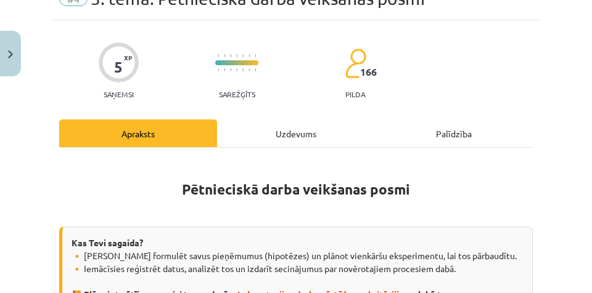
click at [307, 132] on div "Uzdevums" at bounding box center [296, 134] width 158 height 28
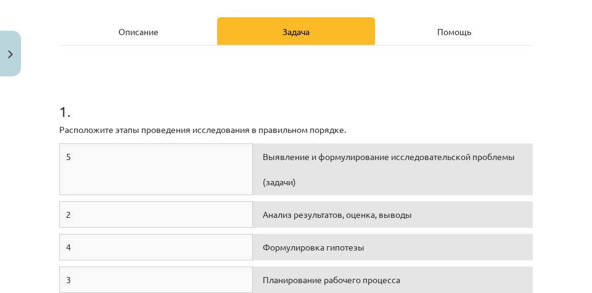
scroll to position [185, 0]
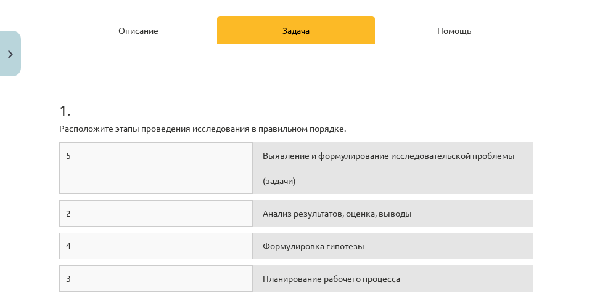
click at [155, 37] on div "Описание" at bounding box center [138, 30] width 158 height 28
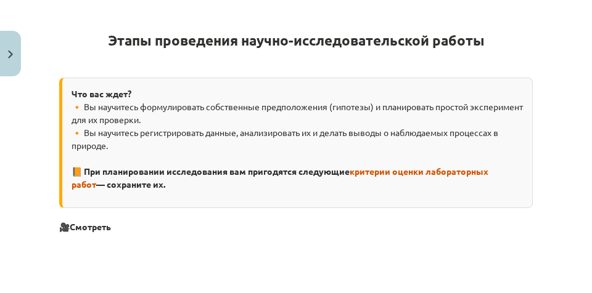
scroll to position [123, 0]
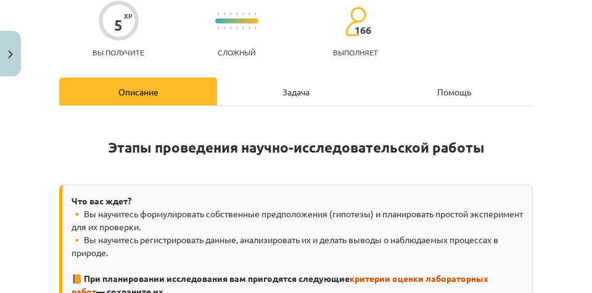
click at [289, 92] on font "Задача" at bounding box center [295, 91] width 27 height 11
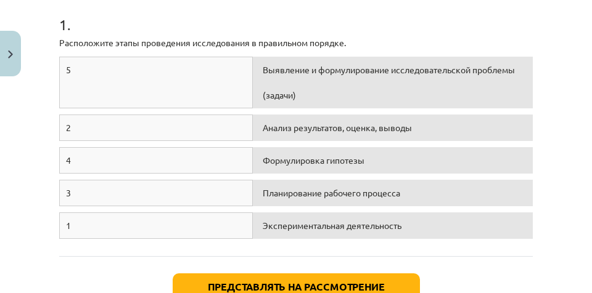
scroll to position [277, 0]
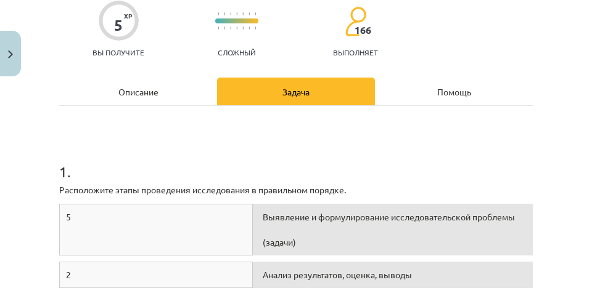
click at [151, 98] on div "Описание" at bounding box center [138, 92] width 158 height 28
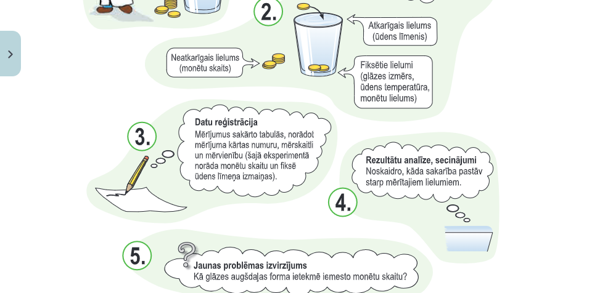
scroll to position [1325, 0]
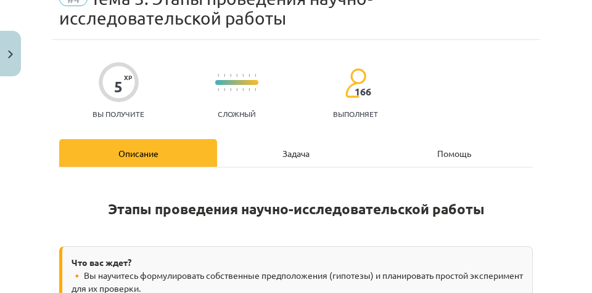
click at [269, 157] on div "Задача" at bounding box center [296, 153] width 158 height 28
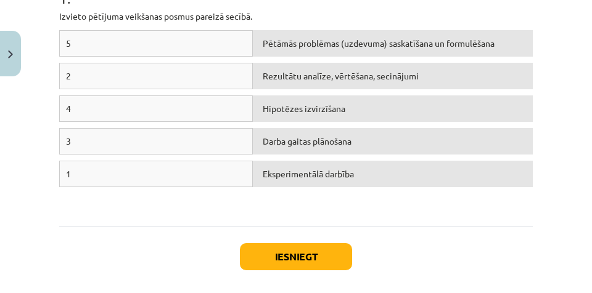
scroll to position [258, 0]
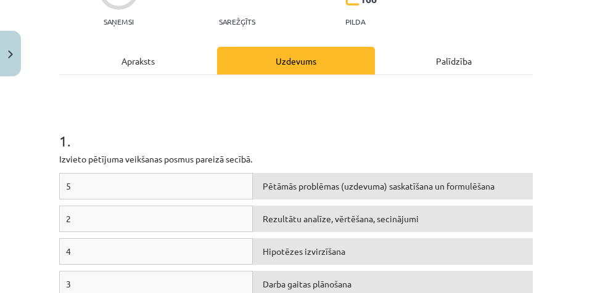
click at [187, 73] on div "Apraksts" at bounding box center [138, 61] width 158 height 28
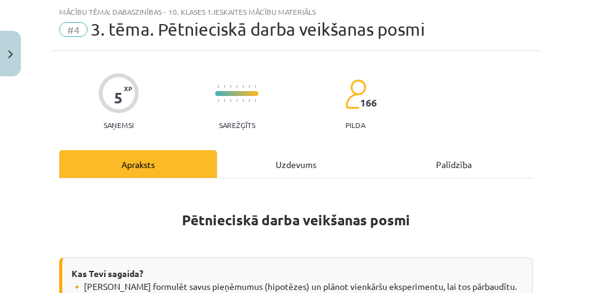
scroll to position [216, 0]
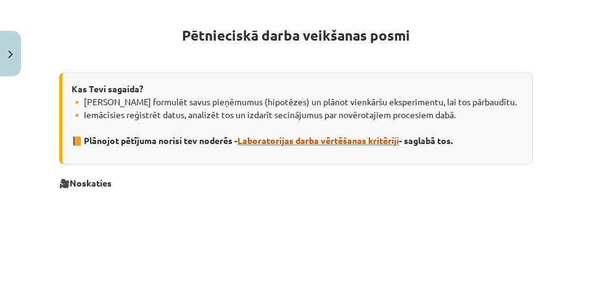
click at [309, 144] on span "Laboratorijas darba vērtēšanas kritēriji" at bounding box center [317, 140] width 161 height 11
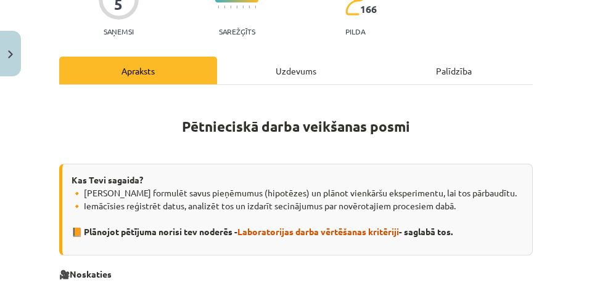
scroll to position [0, 0]
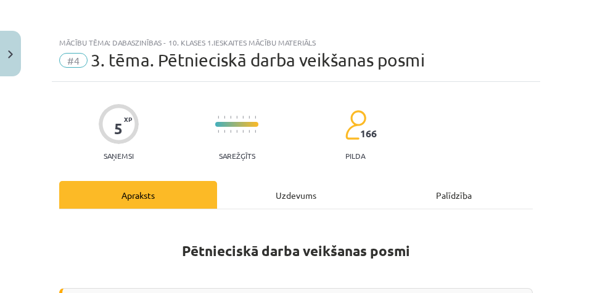
click at [294, 190] on div "Uzdevums" at bounding box center [296, 195] width 158 height 28
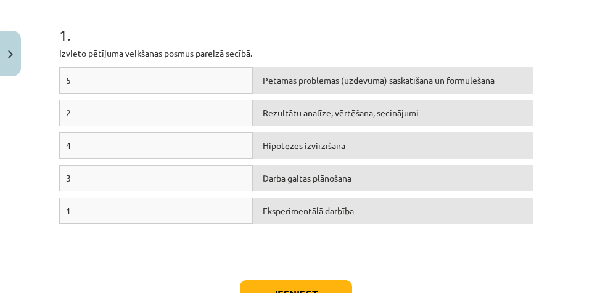
scroll to position [246, 0]
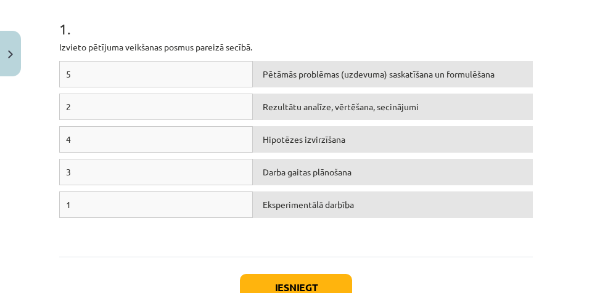
click at [269, 76] on span "Pētāmās problēmas (uzdevuma) saskatīšana un formulēšana" at bounding box center [378, 73] width 232 height 11
click at [145, 201] on div "1" at bounding box center [155, 205] width 193 height 26
click at [277, 79] on div "Pētāmās problēmas (uzdevuma) saskatīšana un formulēšana" at bounding box center [393, 74] width 280 height 26
click at [96, 205] on div "1" at bounding box center [155, 205] width 193 height 26
drag, startPoint x: 169, startPoint y: 77, endPoint x: 163, endPoint y: 100, distance: 23.6
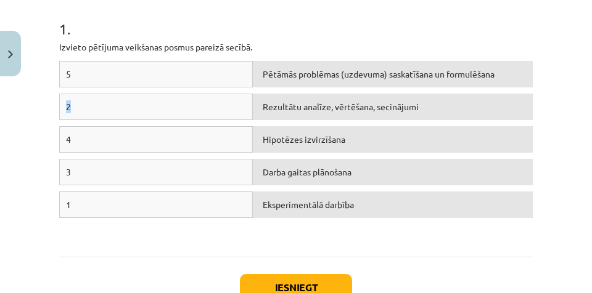
click at [163, 100] on div "5 Pētāmās problēmas (uzdevuma) saskatīšana un formulēšana 2 Rezultātu analīze, …" at bounding box center [295, 153] width 473 height 185
click at [157, 75] on div "5" at bounding box center [155, 74] width 193 height 26
click at [159, 73] on div "5" at bounding box center [155, 74] width 193 height 26
click at [115, 201] on div "1" at bounding box center [155, 205] width 193 height 26
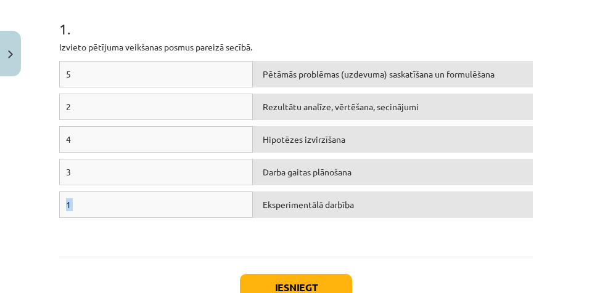
click at [115, 201] on div "1" at bounding box center [155, 205] width 193 height 26
click at [270, 74] on span "Pētāmās problēmas (uzdevuma) saskatīšana un formulēšana" at bounding box center [378, 73] width 232 height 11
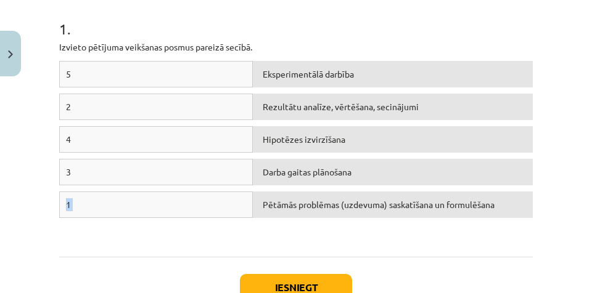
click at [103, 209] on div "1" at bounding box center [155, 205] width 193 height 26
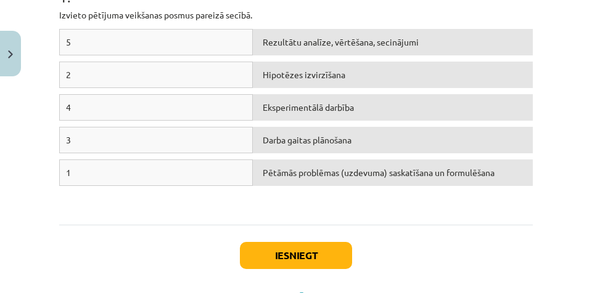
scroll to position [334, 0]
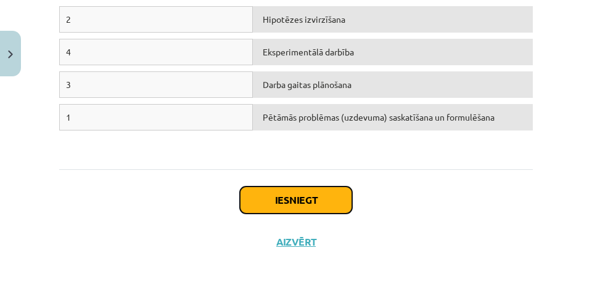
click at [304, 200] on button "Iesniegt" at bounding box center [296, 200] width 112 height 27
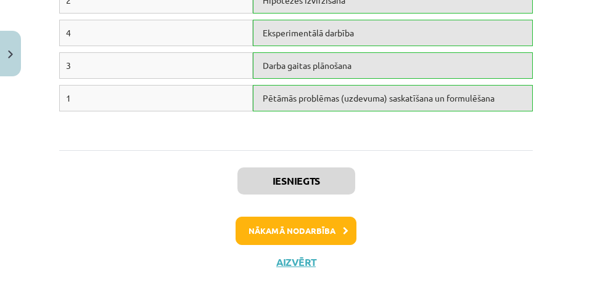
scroll to position [373, 0]
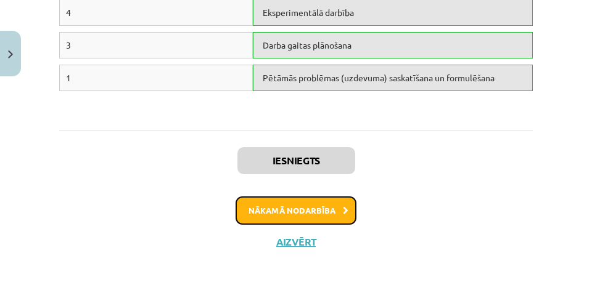
click at [299, 206] on button "Nākamā nodarbība" at bounding box center [295, 211] width 121 height 28
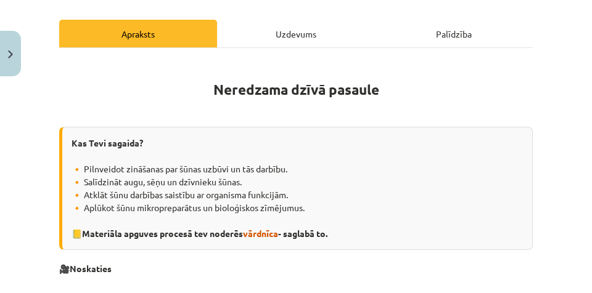
scroll to position [31, 0]
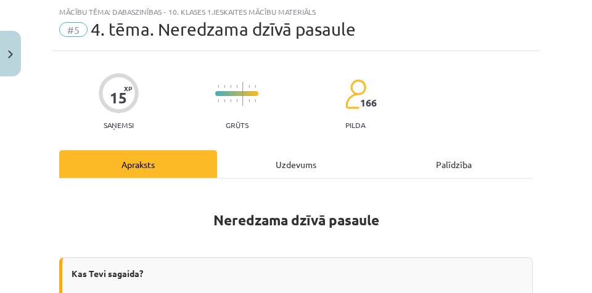
click at [249, 156] on div "Uzdevums" at bounding box center [296, 164] width 158 height 28
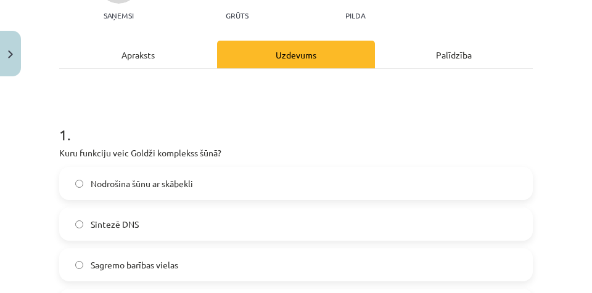
scroll to position [462, 0]
click at [177, 59] on div "Apraksts" at bounding box center [138, 55] width 158 height 28
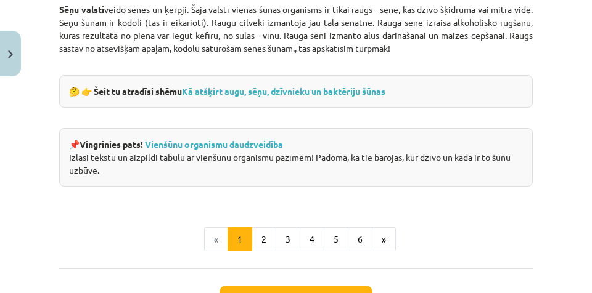
scroll to position [1406, 0]
